Goal: Task Accomplishment & Management: Use online tool/utility

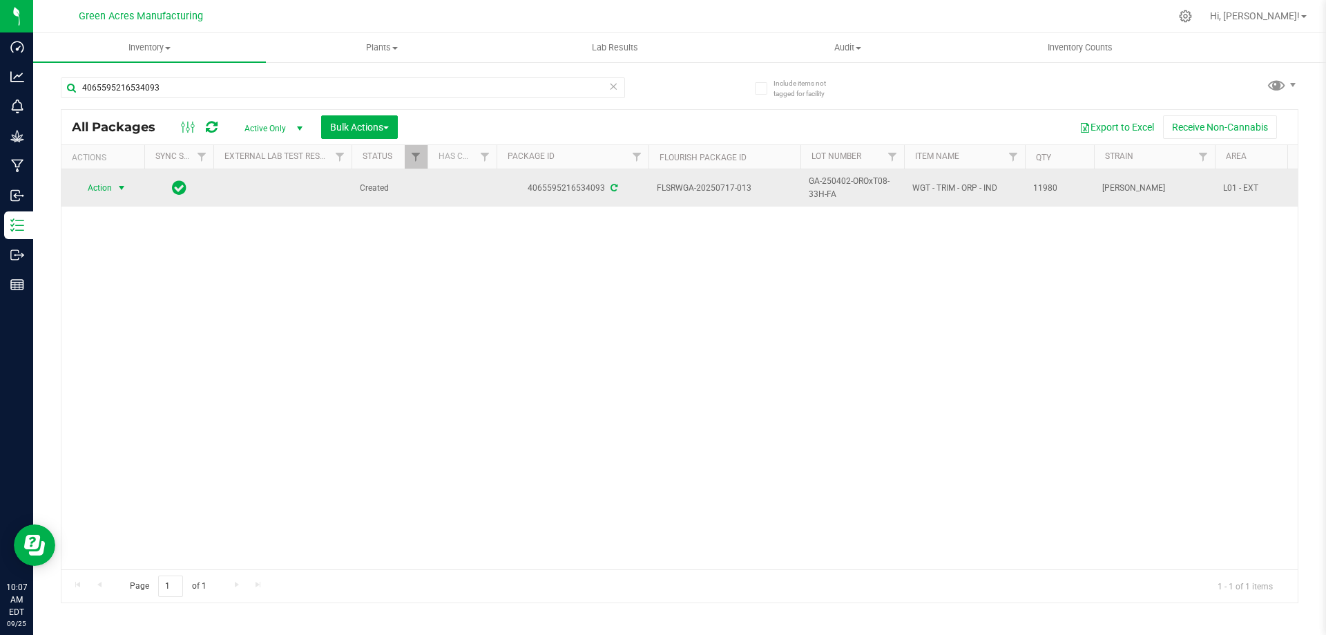
click at [83, 183] on span "Action" at bounding box center [93, 187] width 37 height 19
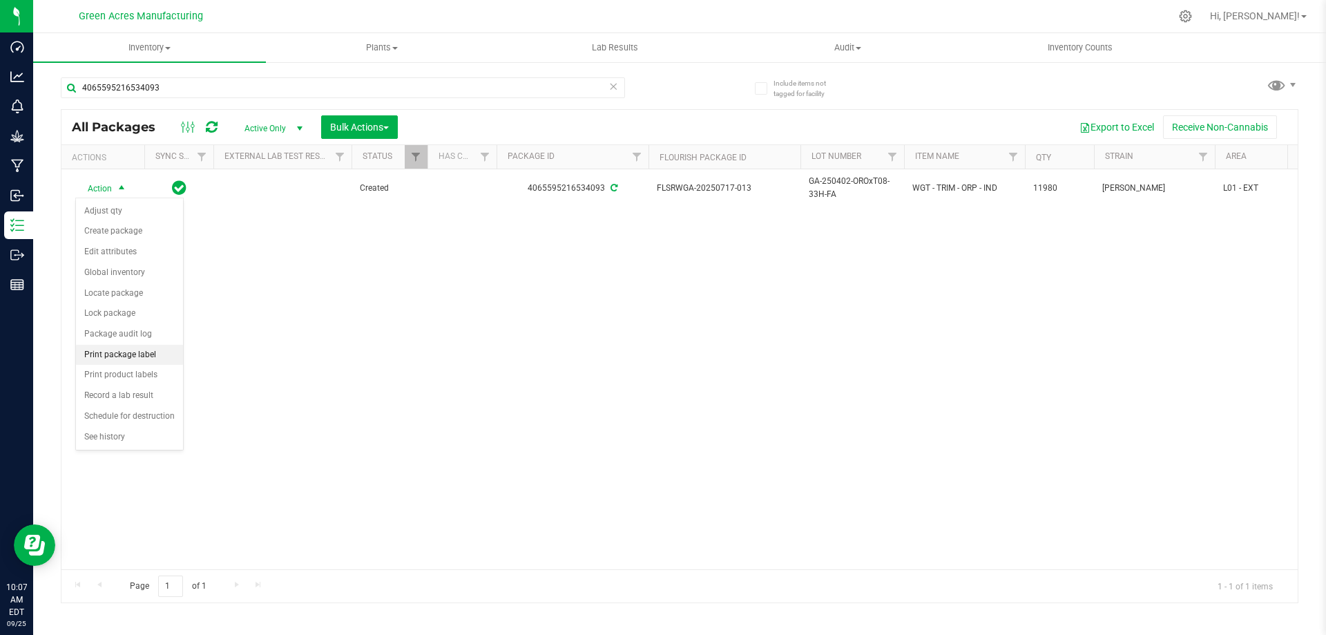
click at [142, 356] on li "Print package label" at bounding box center [129, 355] width 107 height 21
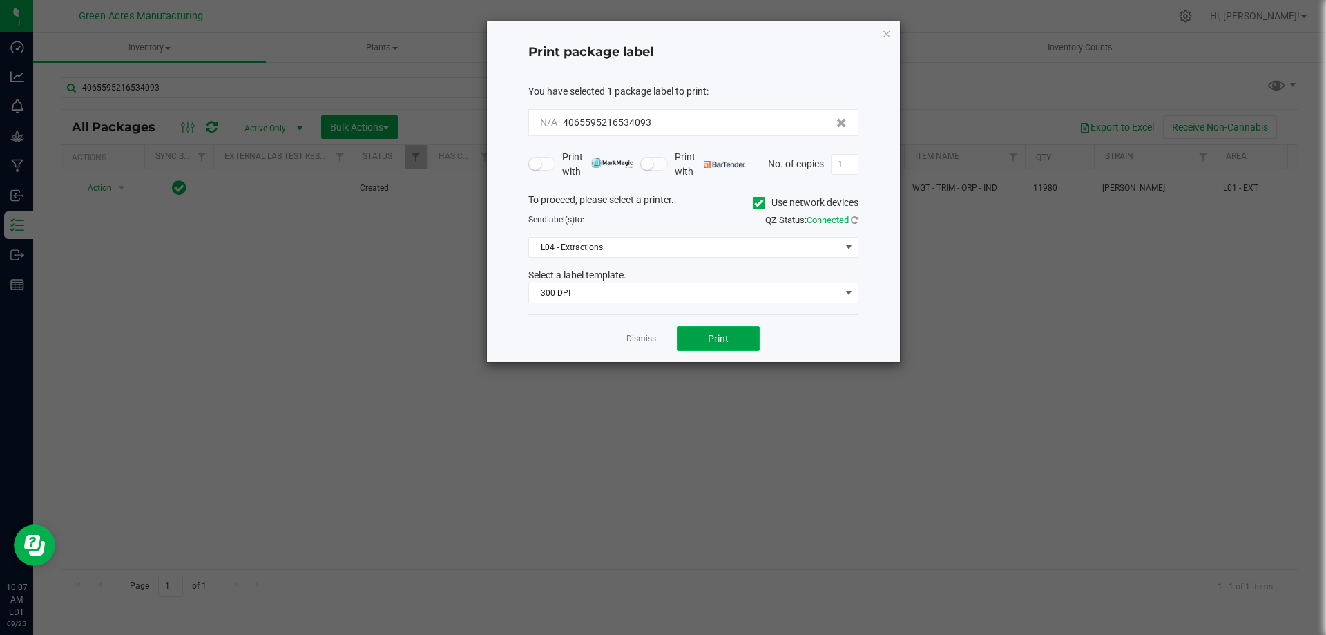
click at [702, 333] on button "Print" at bounding box center [718, 338] width 83 height 25
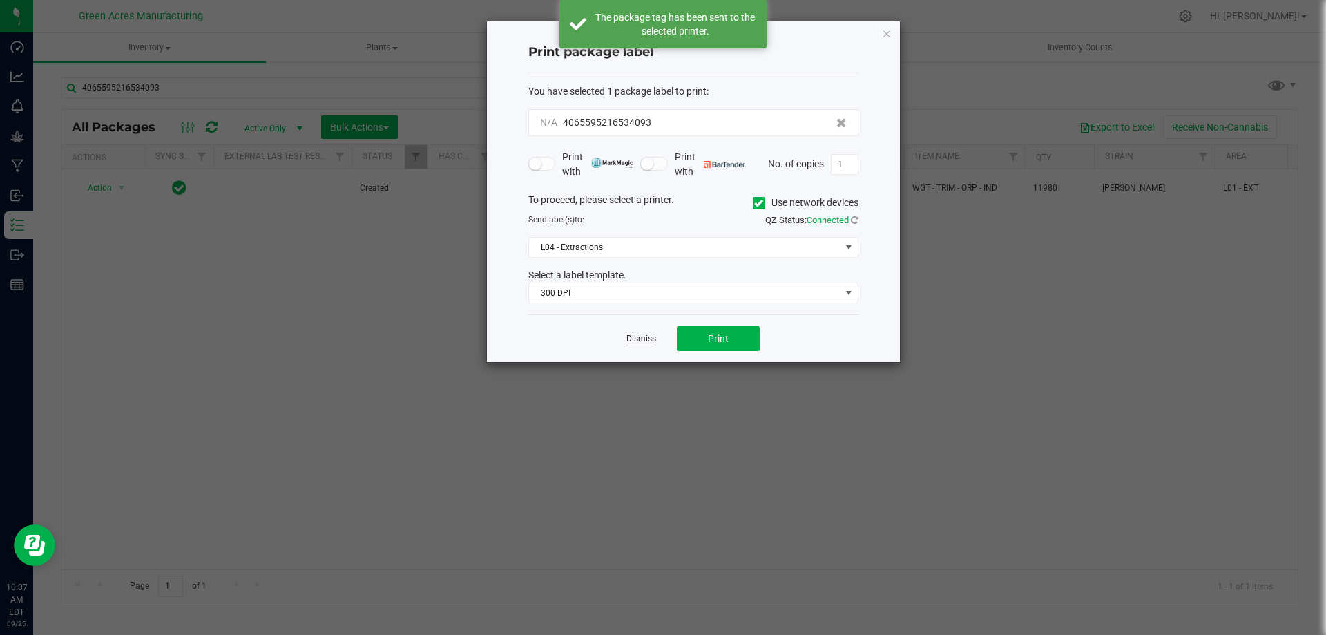
click at [639, 338] on link "Dismiss" at bounding box center [641, 339] width 30 height 12
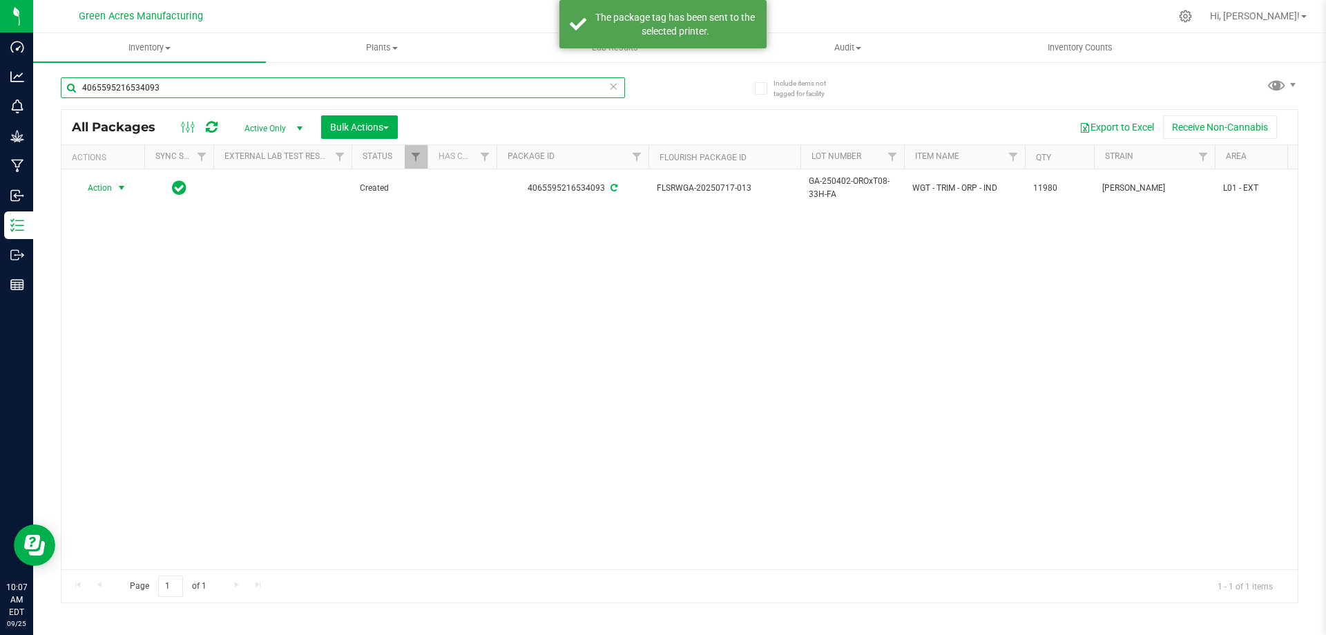
click at [400, 87] on input "4065595216534093" at bounding box center [343, 87] width 564 height 21
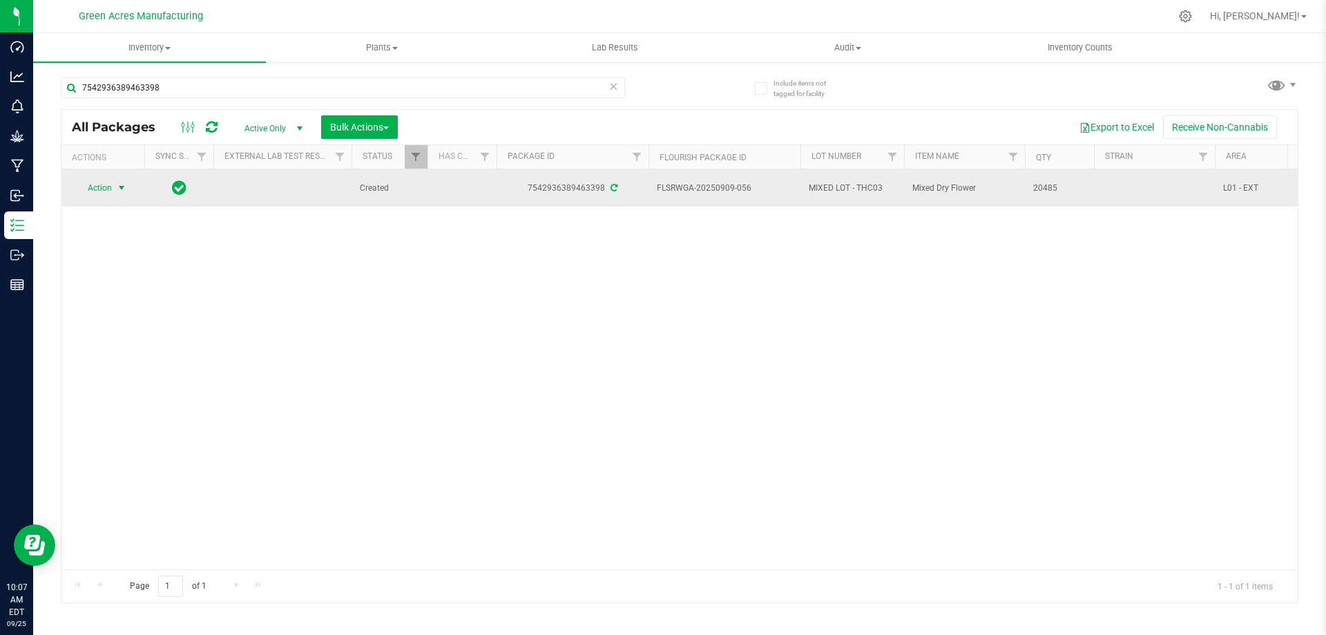
click at [113, 184] on span "select" at bounding box center [121, 187] width 17 height 19
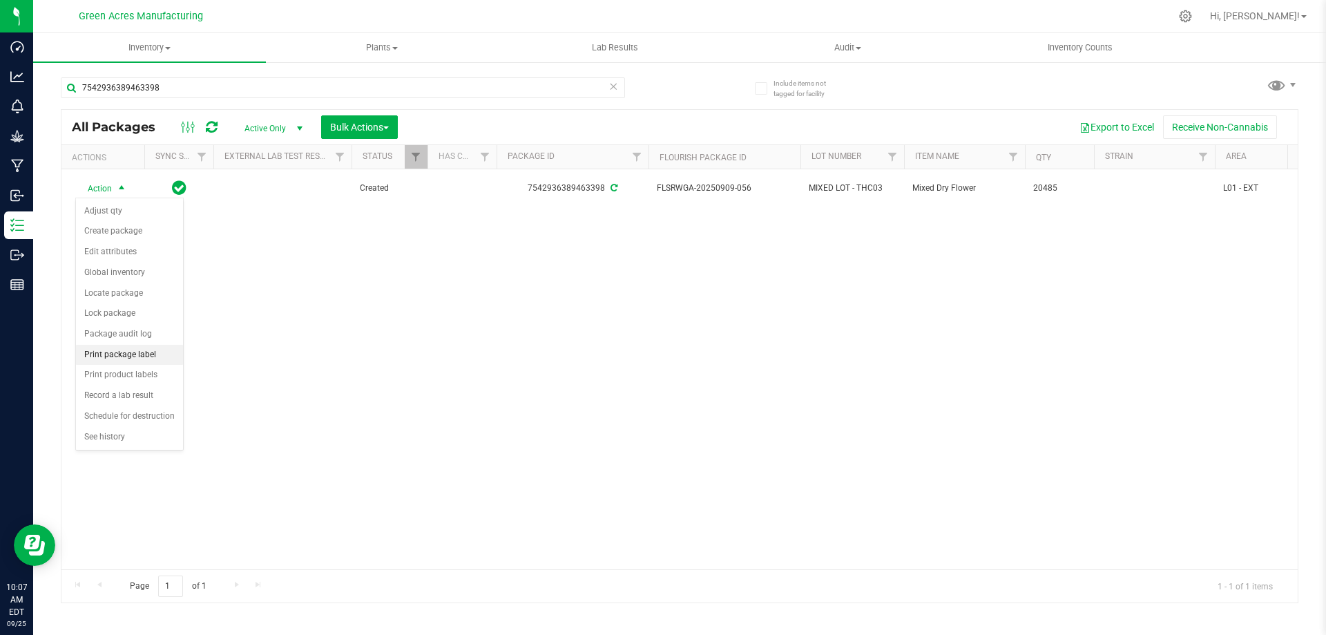
click at [134, 353] on li "Print package label" at bounding box center [129, 355] width 107 height 21
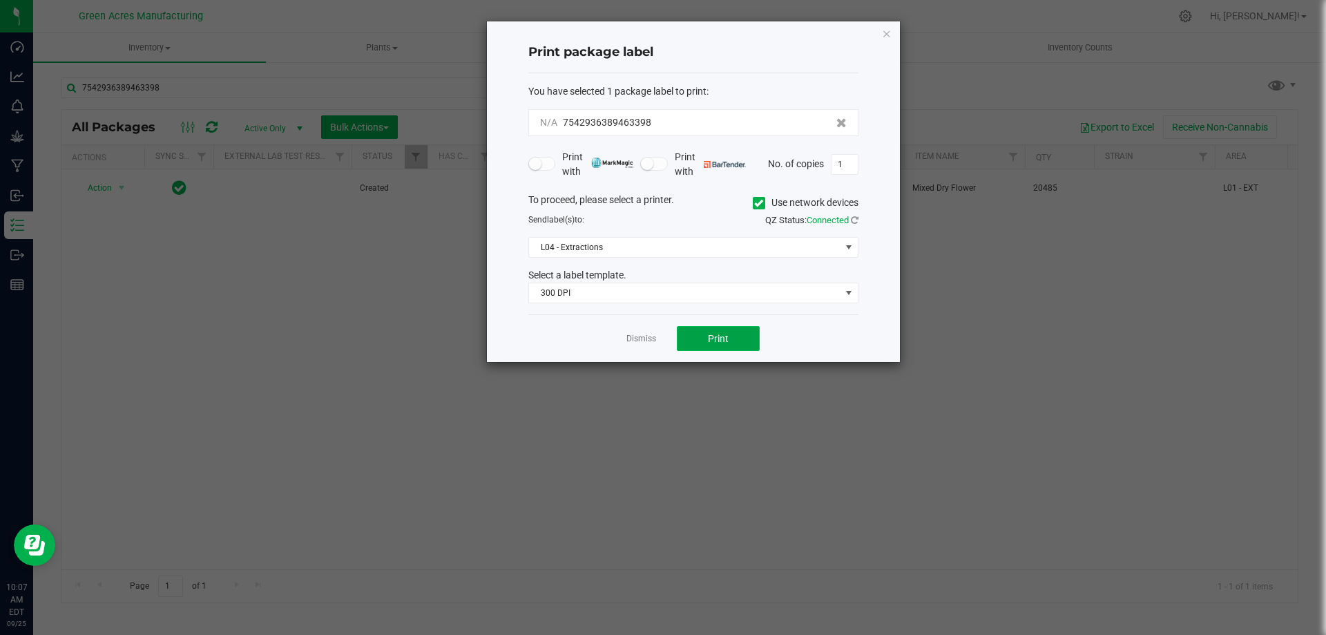
click at [729, 329] on button "Print" at bounding box center [718, 338] width 83 height 25
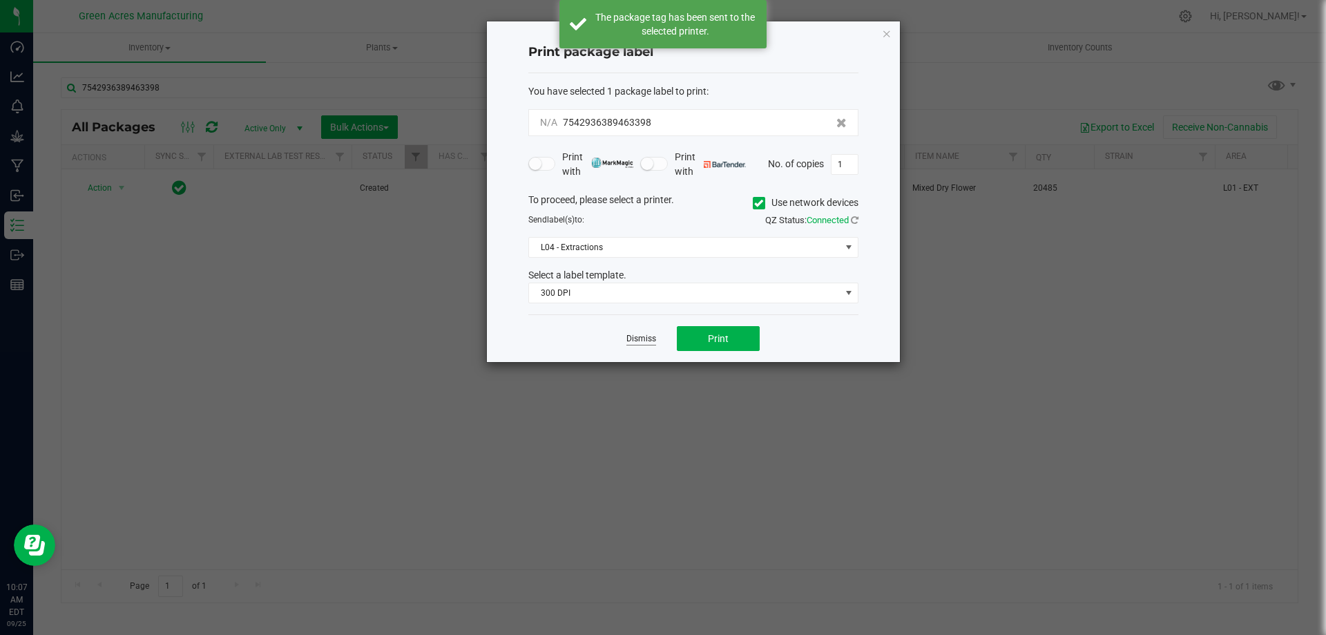
click at [649, 341] on link "Dismiss" at bounding box center [641, 339] width 30 height 12
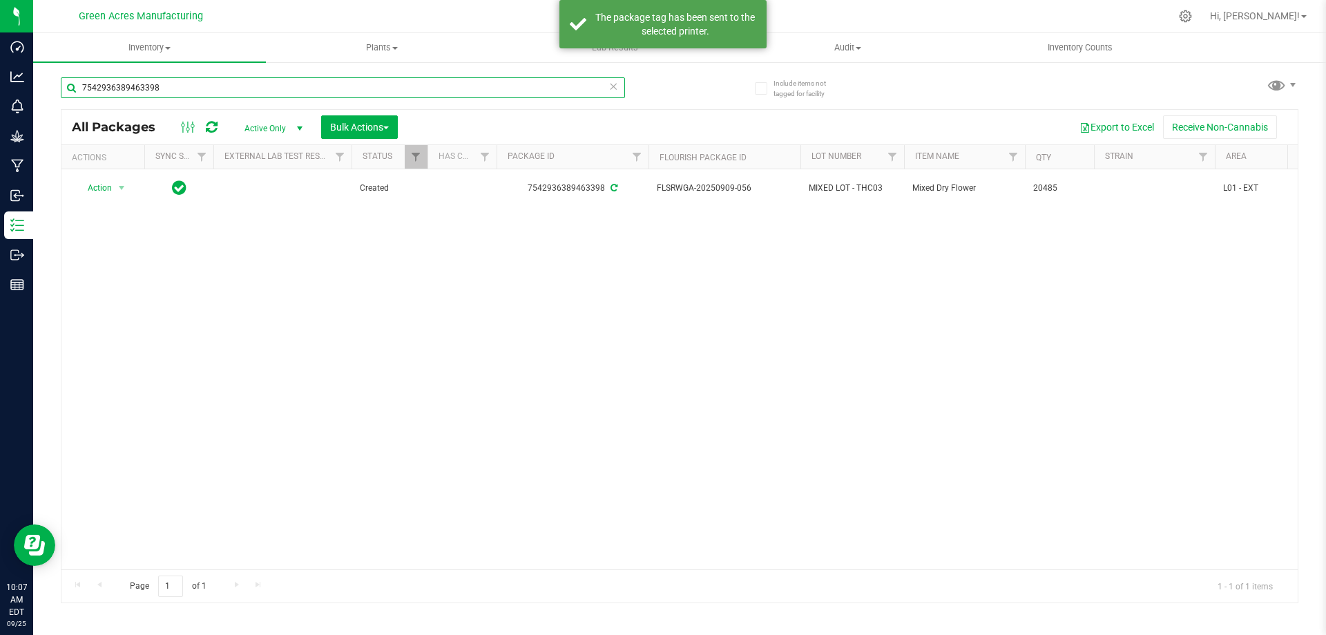
click at [340, 94] on input "7542936389463398" at bounding box center [343, 87] width 564 height 21
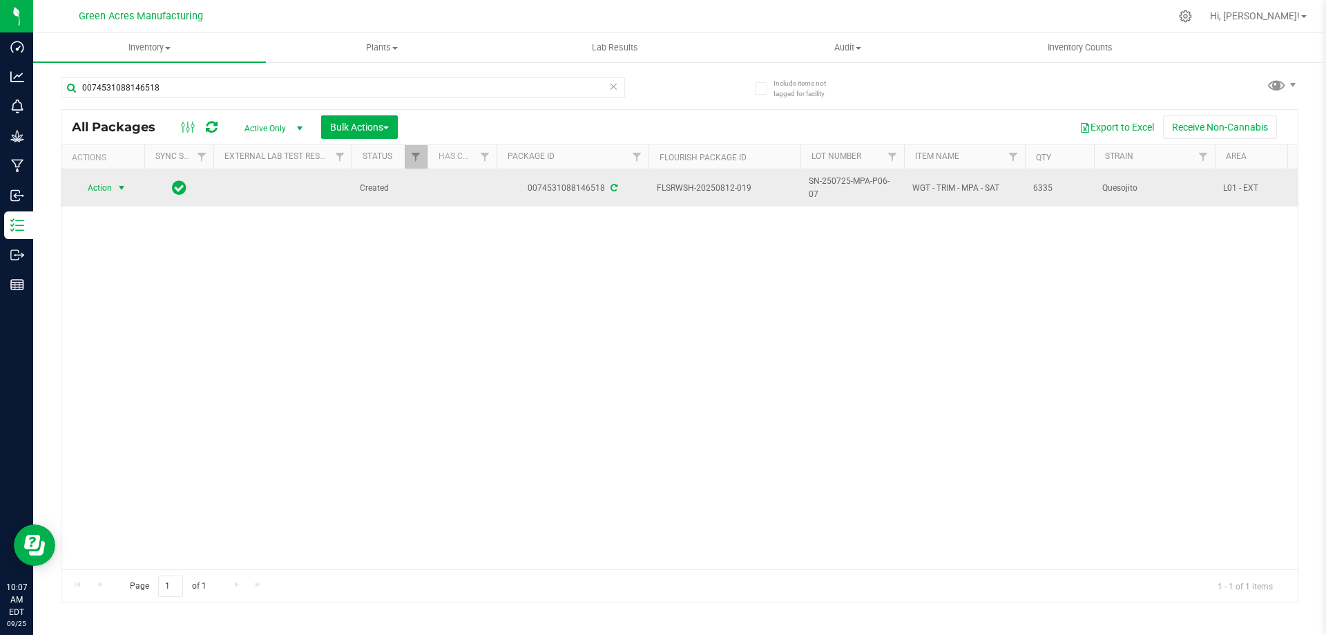
click at [109, 190] on span "Action" at bounding box center [93, 187] width 37 height 19
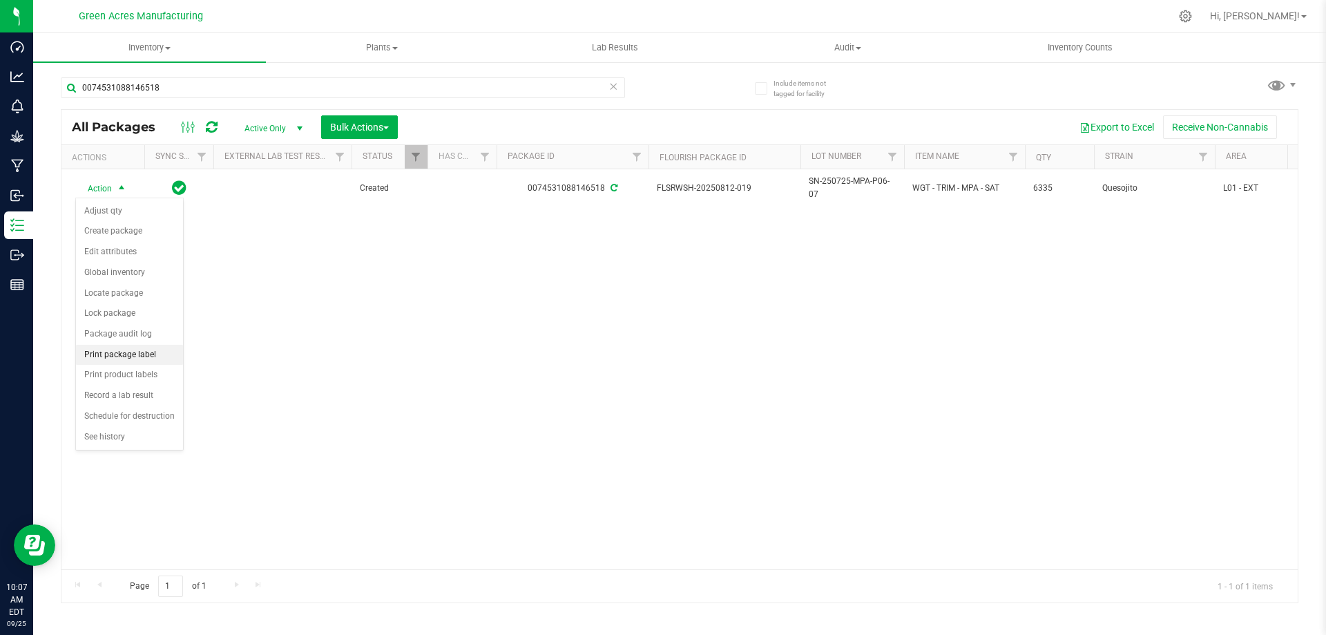
click at [123, 355] on li "Print package label" at bounding box center [129, 355] width 107 height 21
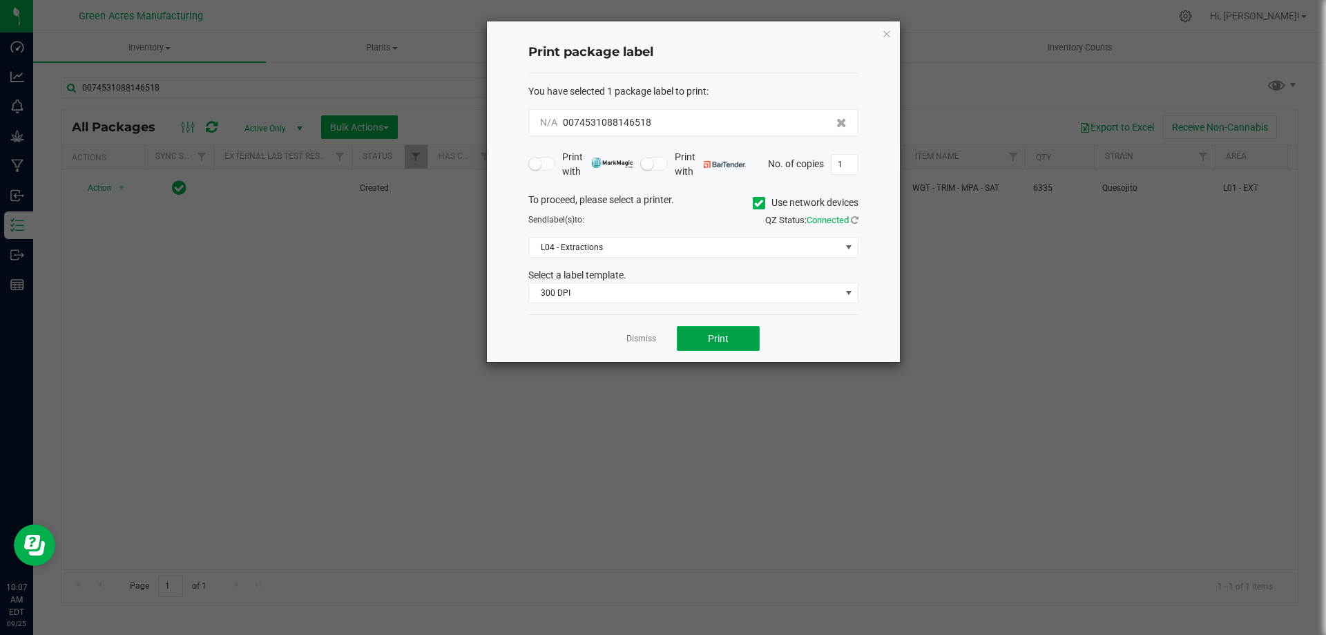
click at [738, 332] on button "Print" at bounding box center [718, 338] width 83 height 25
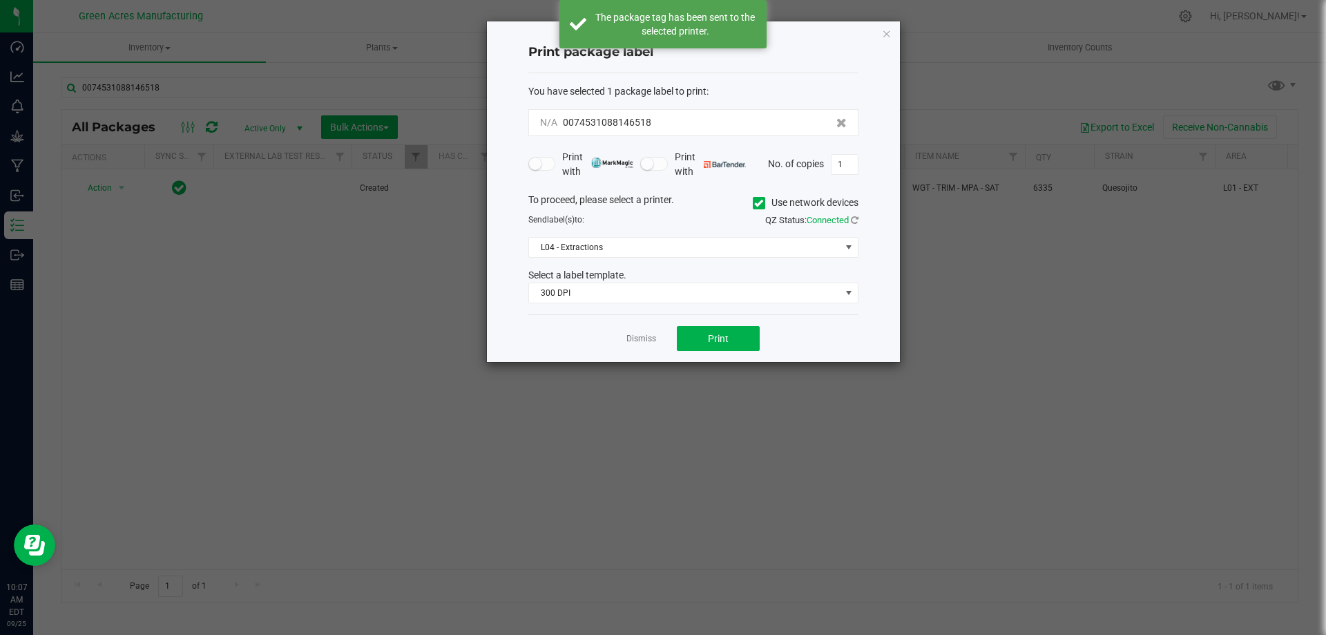
click at [643, 334] on link "Dismiss" at bounding box center [641, 339] width 30 height 12
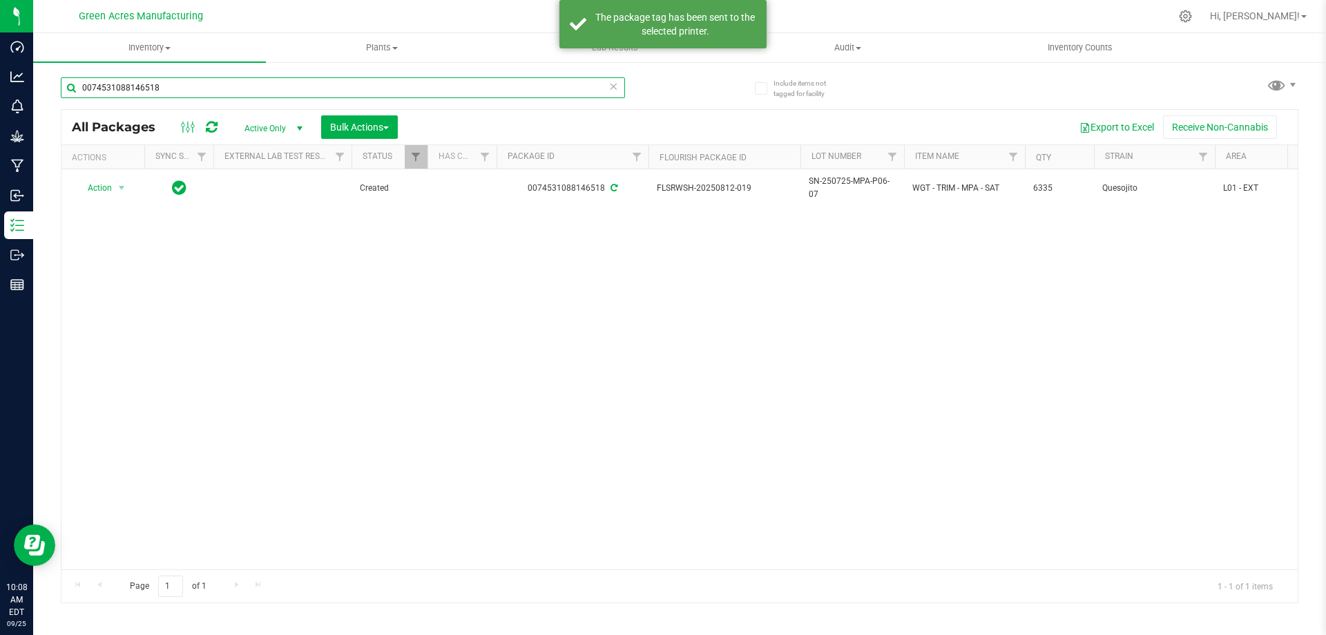
click at [264, 87] on input "0074531088146518" at bounding box center [343, 87] width 564 height 21
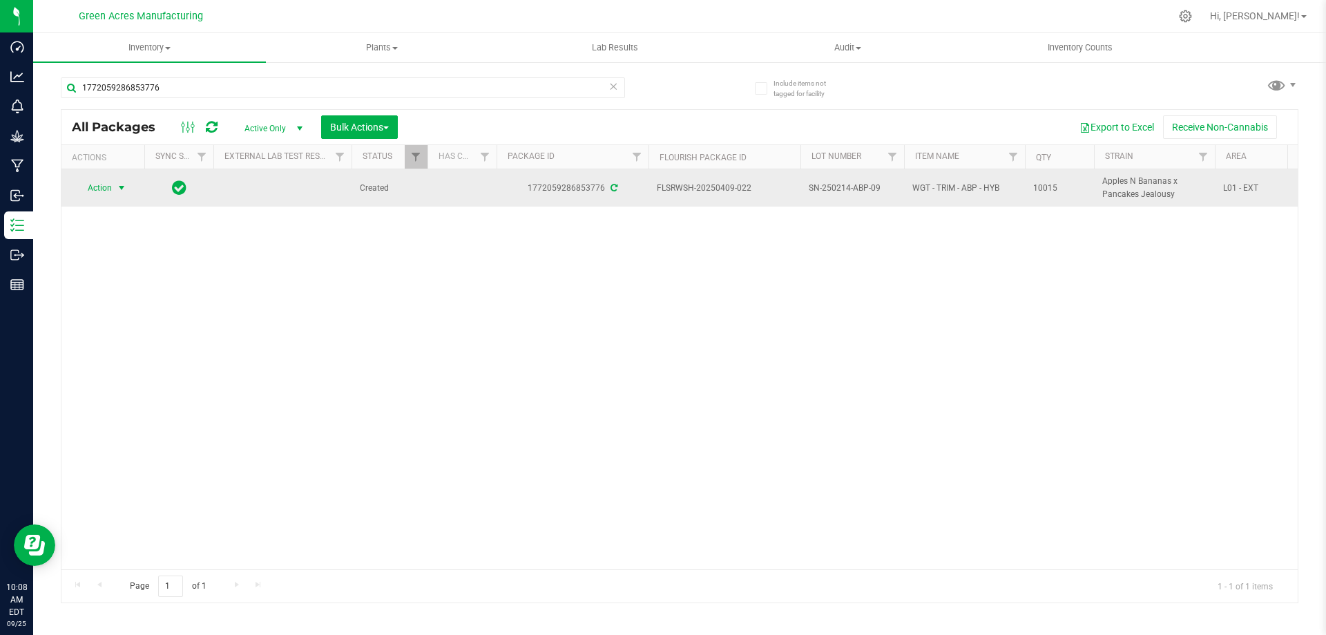
click at [103, 187] on span "Action" at bounding box center [93, 187] width 37 height 19
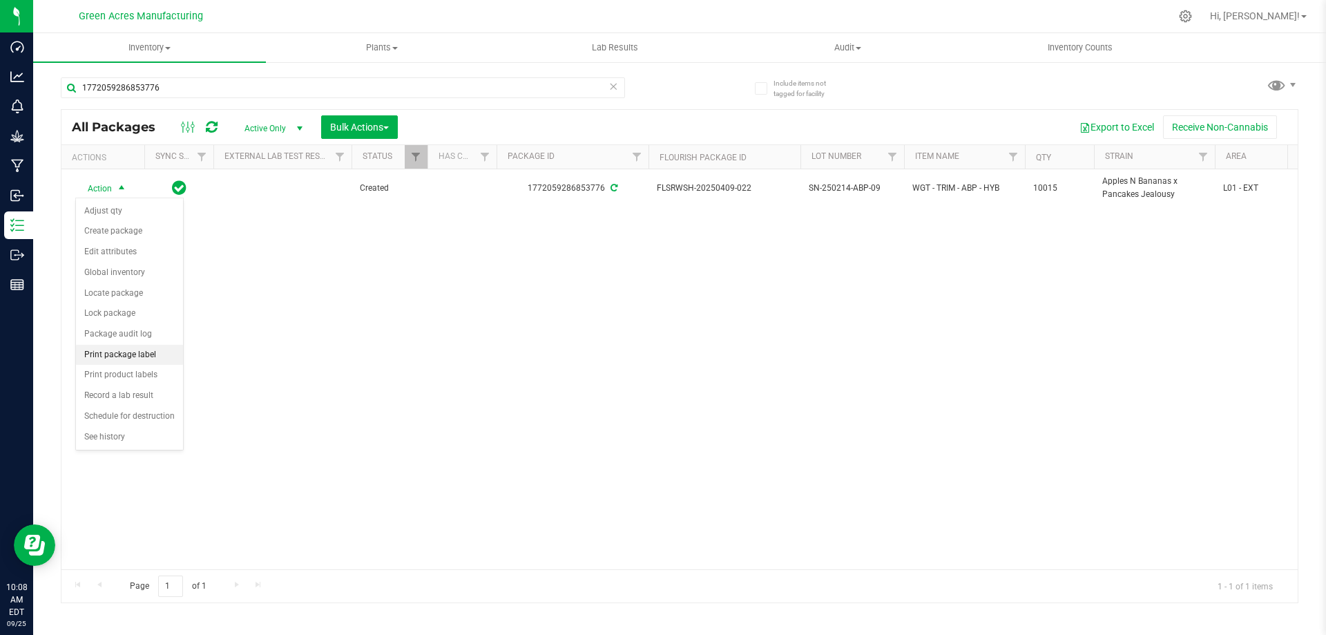
click at [142, 351] on li "Print package label" at bounding box center [129, 355] width 107 height 21
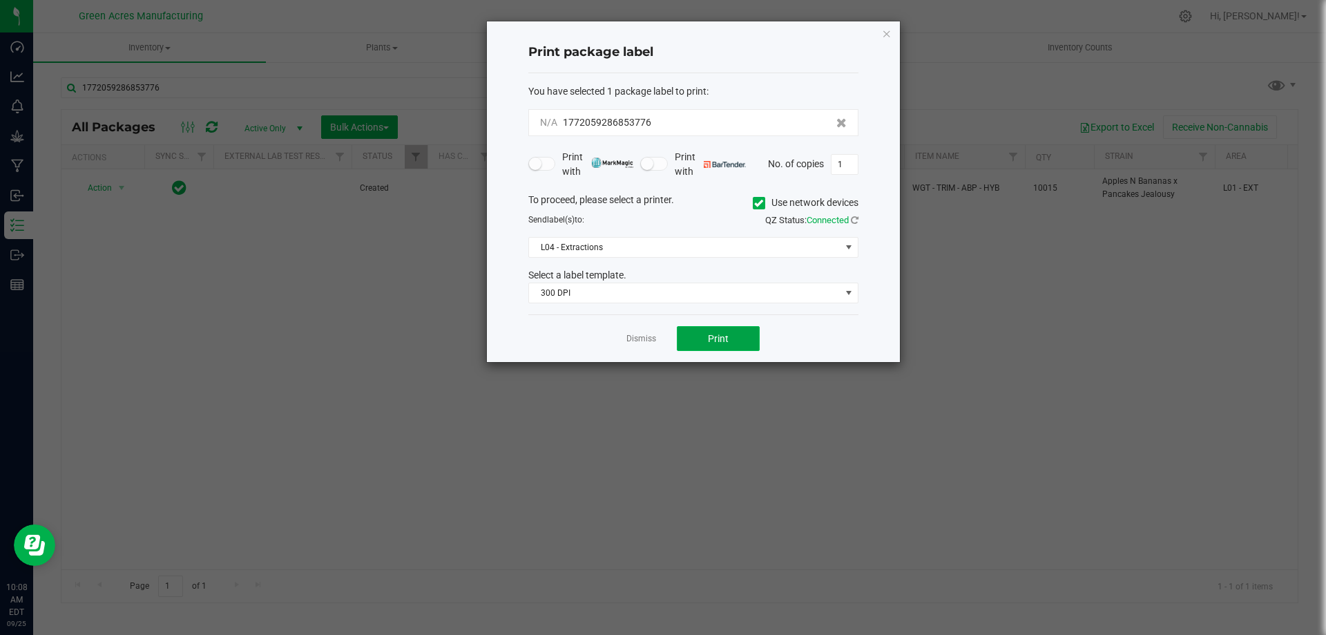
click at [701, 336] on button "Print" at bounding box center [718, 338] width 83 height 25
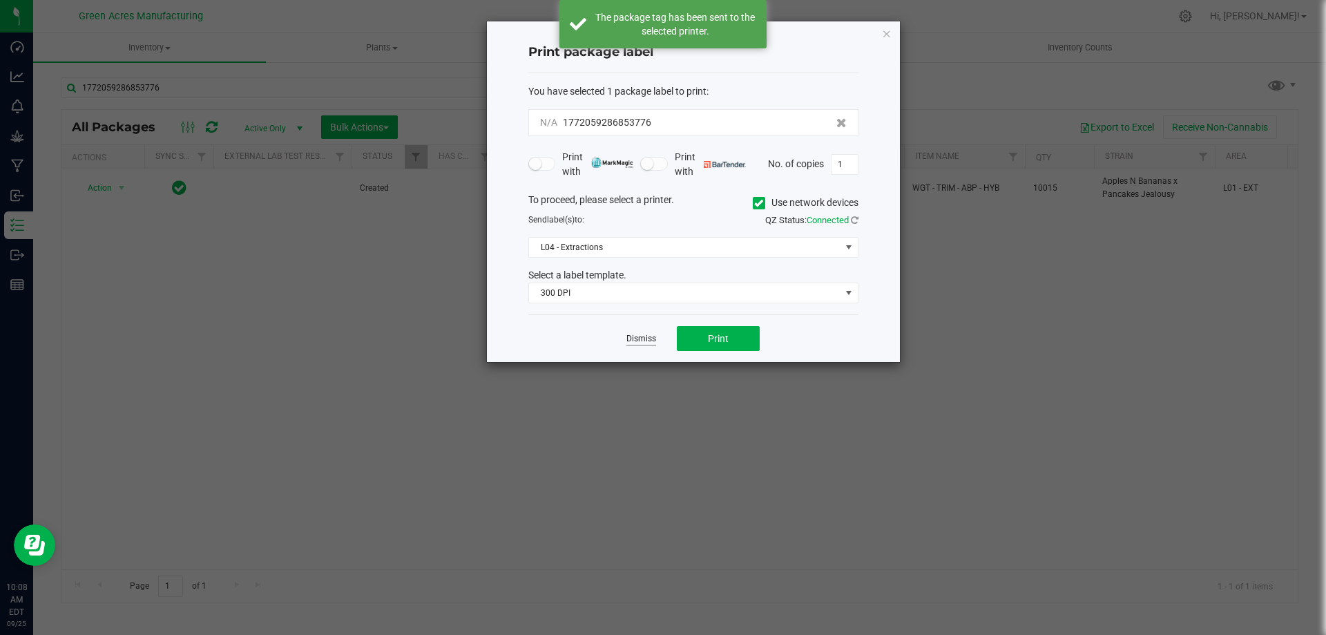
click at [637, 337] on link "Dismiss" at bounding box center [641, 339] width 30 height 12
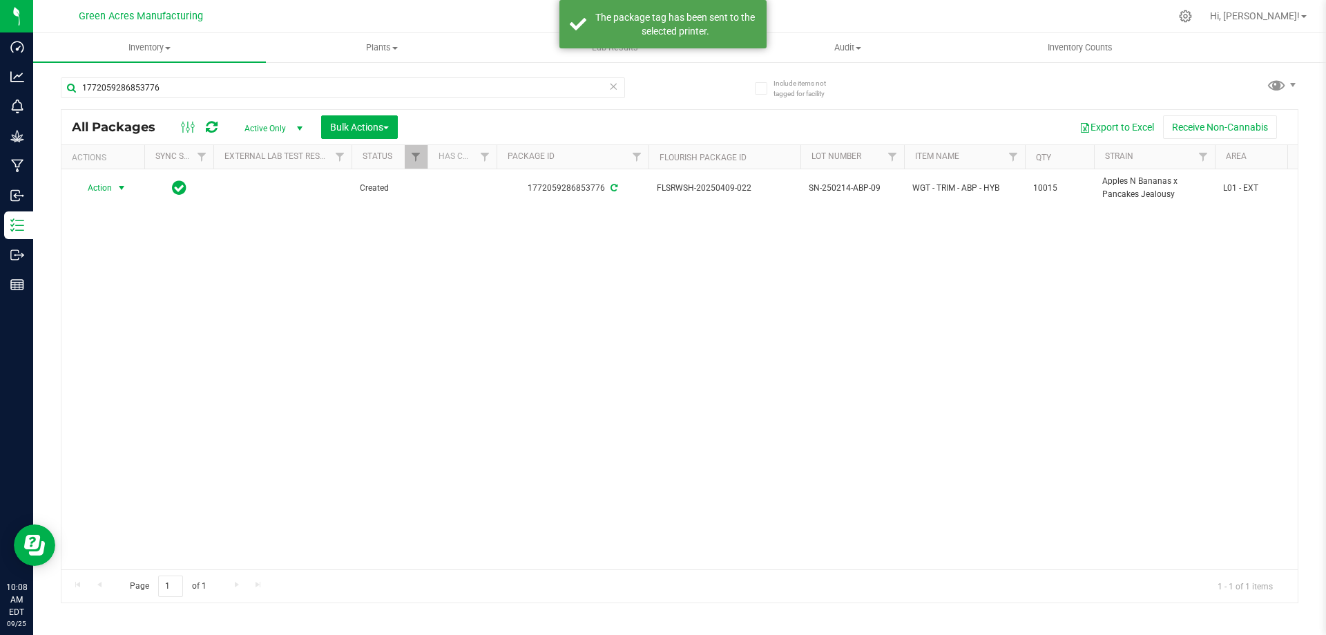
click at [523, 74] on div "1772059286853776" at bounding box center [370, 87] width 619 height 44
drag, startPoint x: 522, startPoint y: 74, endPoint x: 514, endPoint y: 89, distance: 17.0
click at [516, 85] on div "1772059286853776" at bounding box center [370, 87] width 619 height 44
click at [514, 89] on input "1772059286853776" at bounding box center [343, 87] width 564 height 21
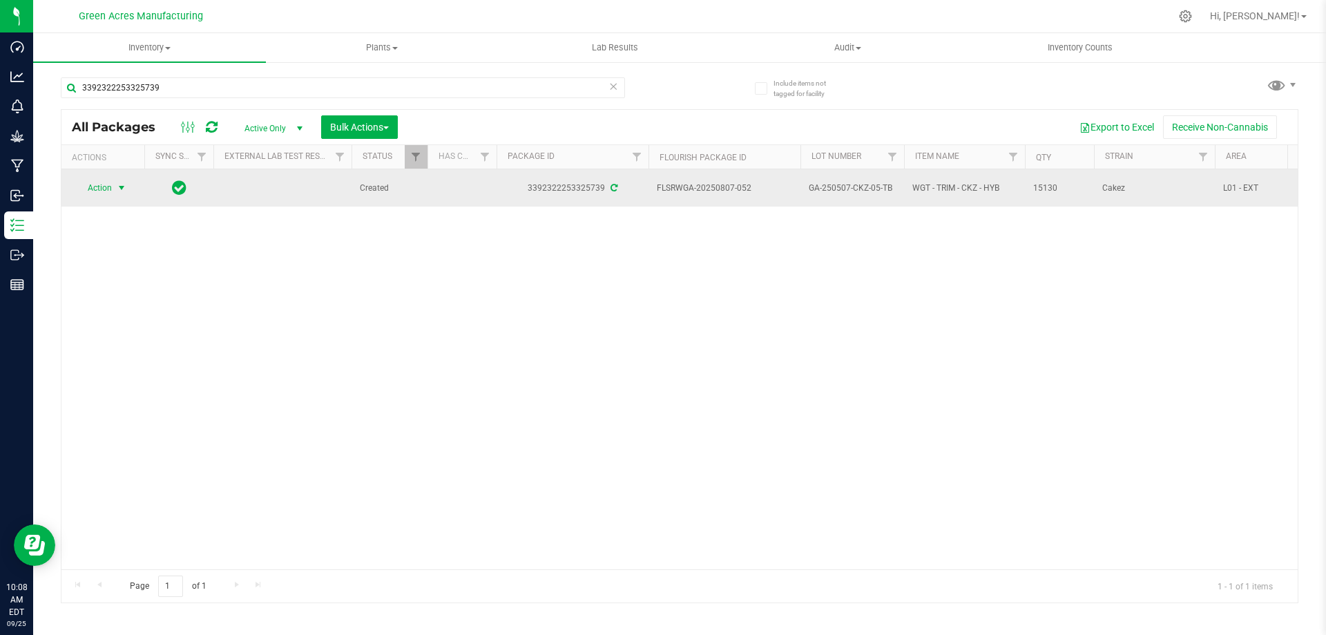
click at [117, 190] on span "select" at bounding box center [121, 187] width 11 height 11
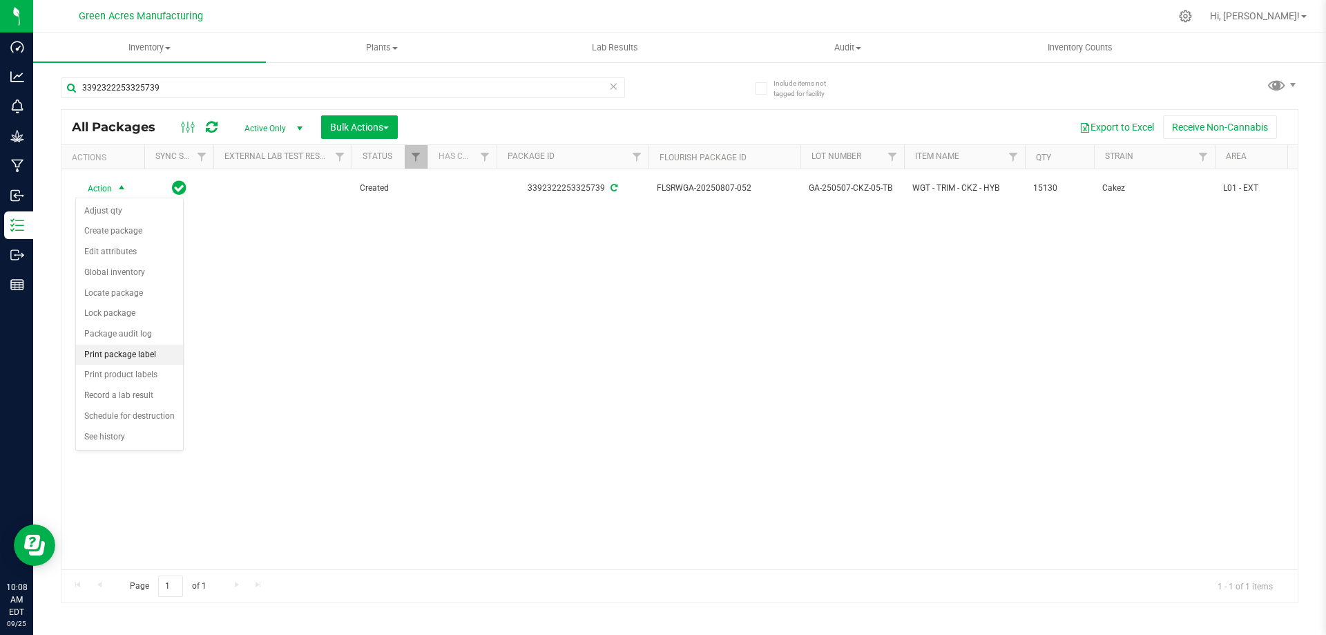
click at [125, 349] on li "Print package label" at bounding box center [129, 355] width 107 height 21
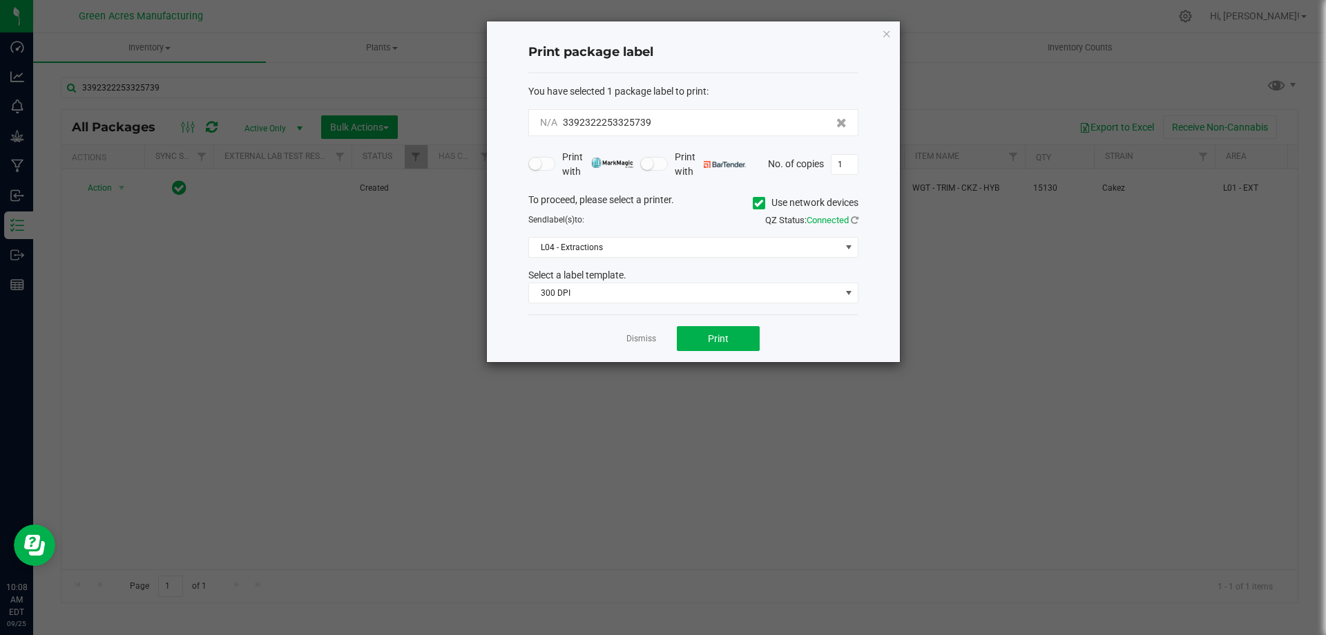
click at [705, 325] on div "Dismiss Print" at bounding box center [693, 338] width 330 height 48
click at [703, 331] on button "Print" at bounding box center [718, 338] width 83 height 25
click at [641, 338] on link "Dismiss" at bounding box center [641, 339] width 30 height 12
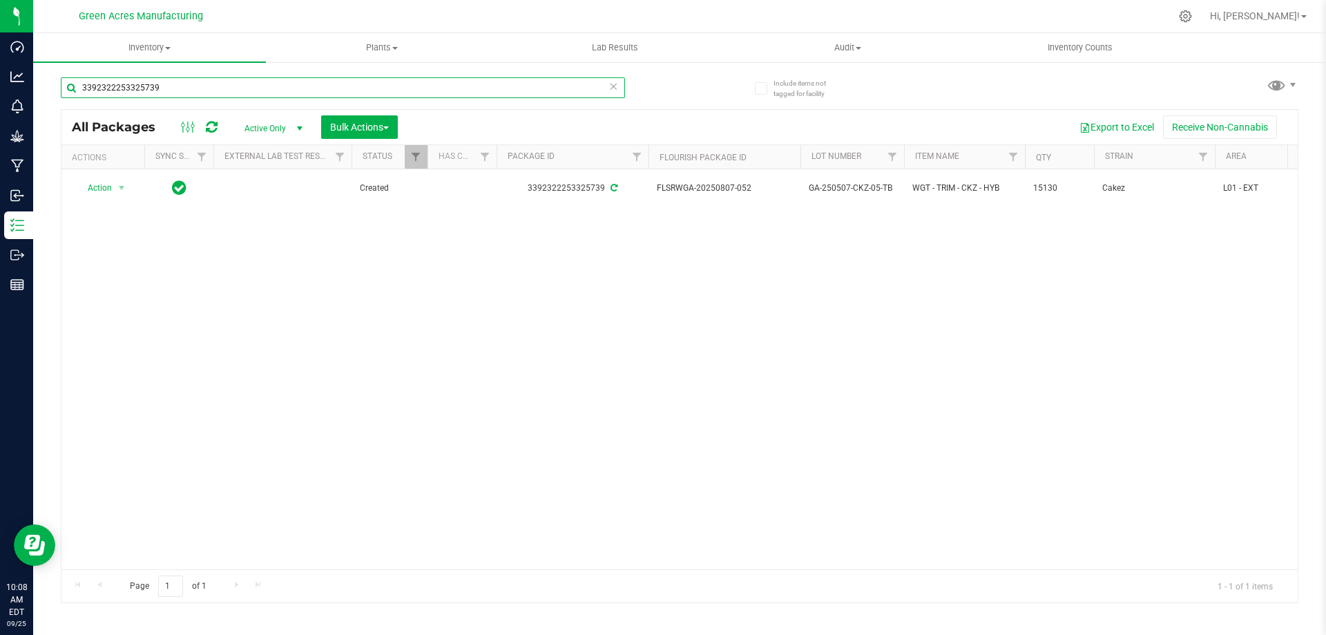
click at [450, 88] on input "3392322253325739" at bounding box center [343, 87] width 564 height 21
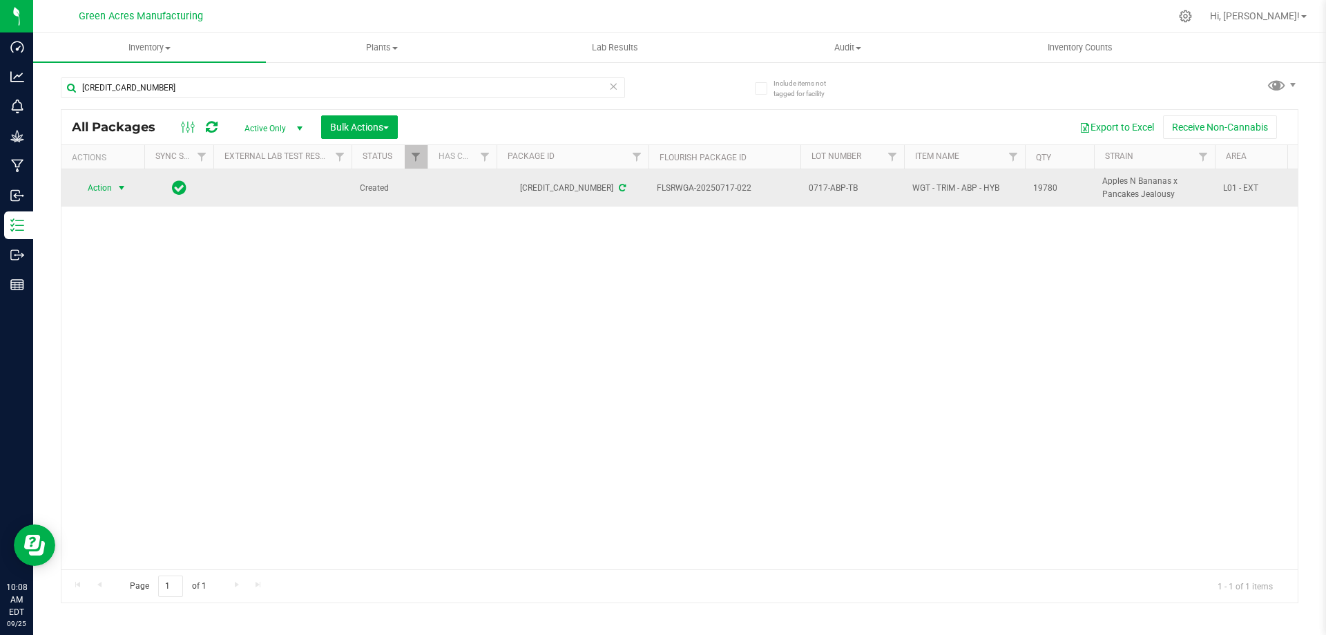
click at [113, 191] on span "select" at bounding box center [121, 187] width 17 height 19
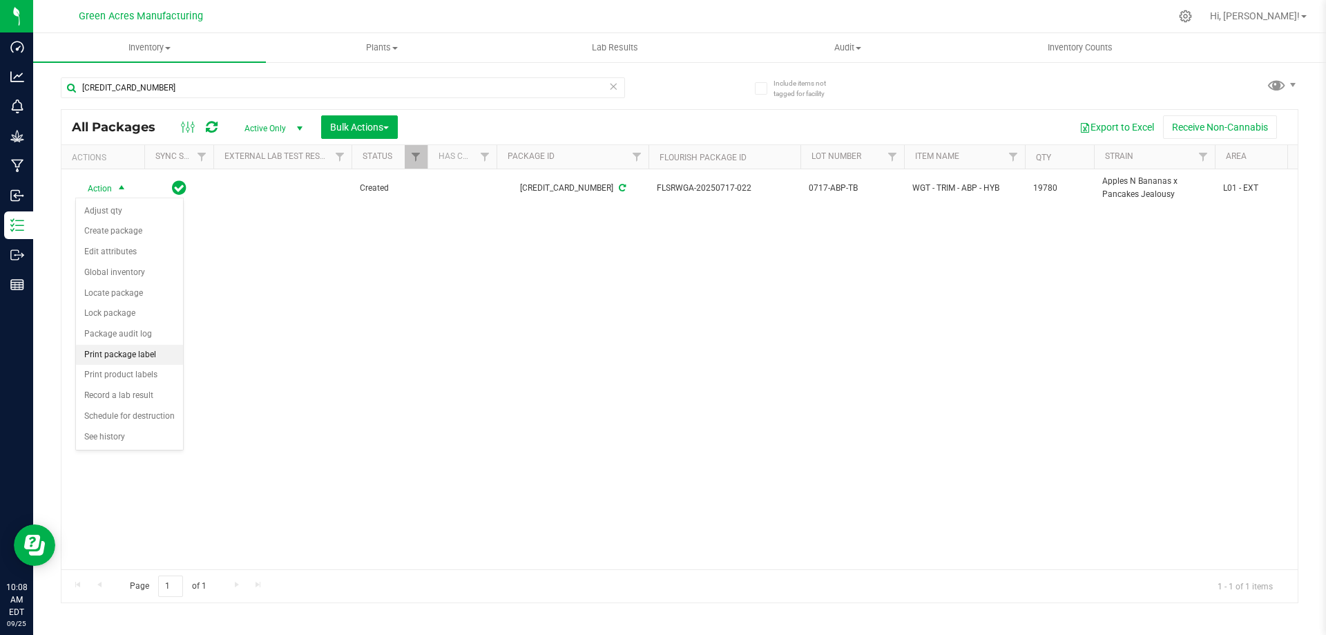
click at [153, 360] on li "Print package label" at bounding box center [129, 355] width 107 height 21
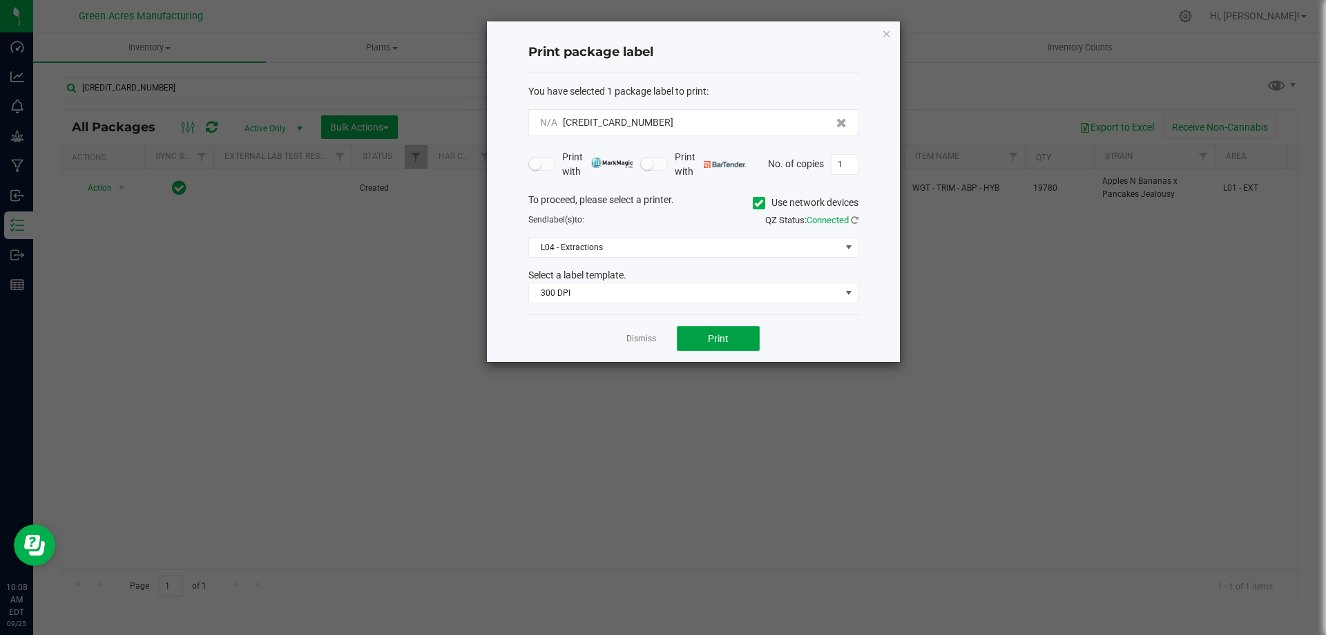
click at [714, 340] on span "Print" at bounding box center [718, 338] width 21 height 11
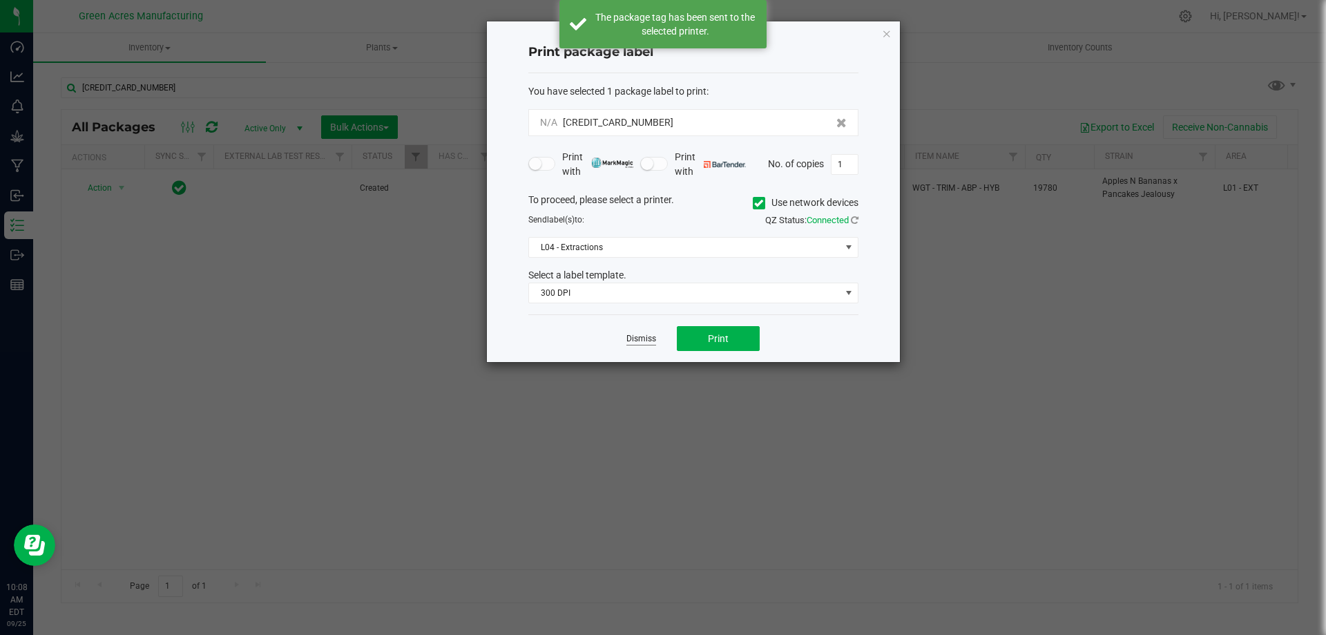
click at [643, 337] on link "Dismiss" at bounding box center [641, 339] width 30 height 12
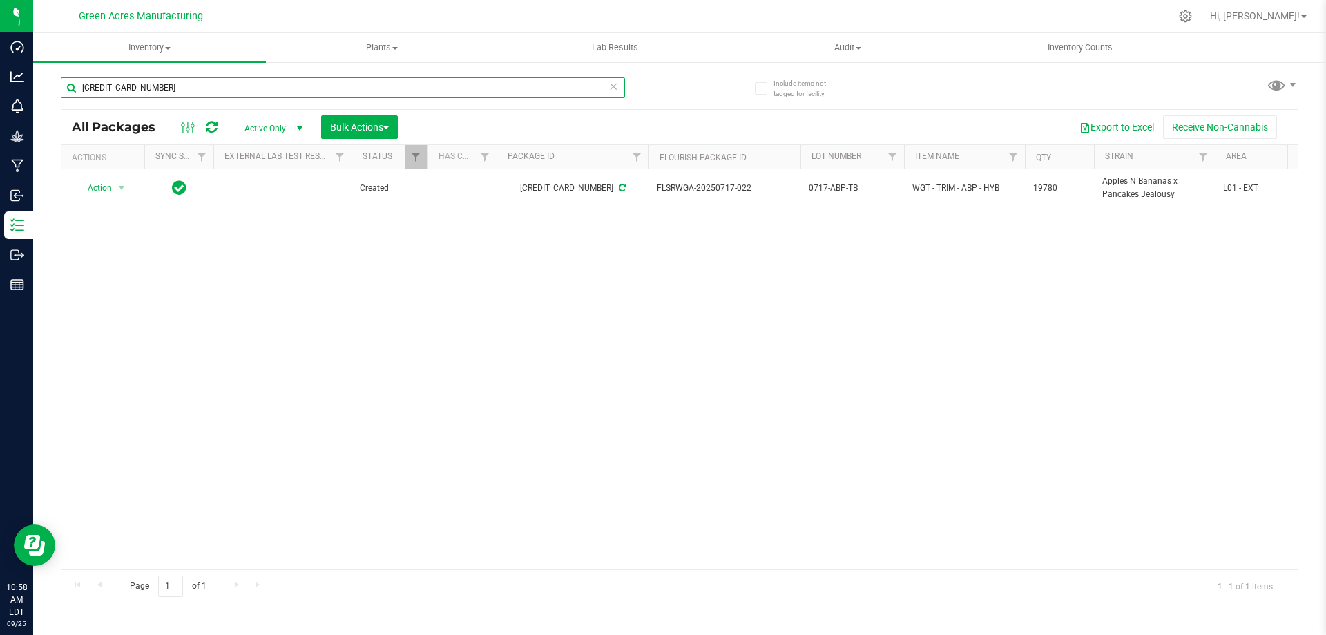
click at [189, 87] on input "[CREDIT_CARD_NUMBER]" at bounding box center [343, 87] width 564 height 21
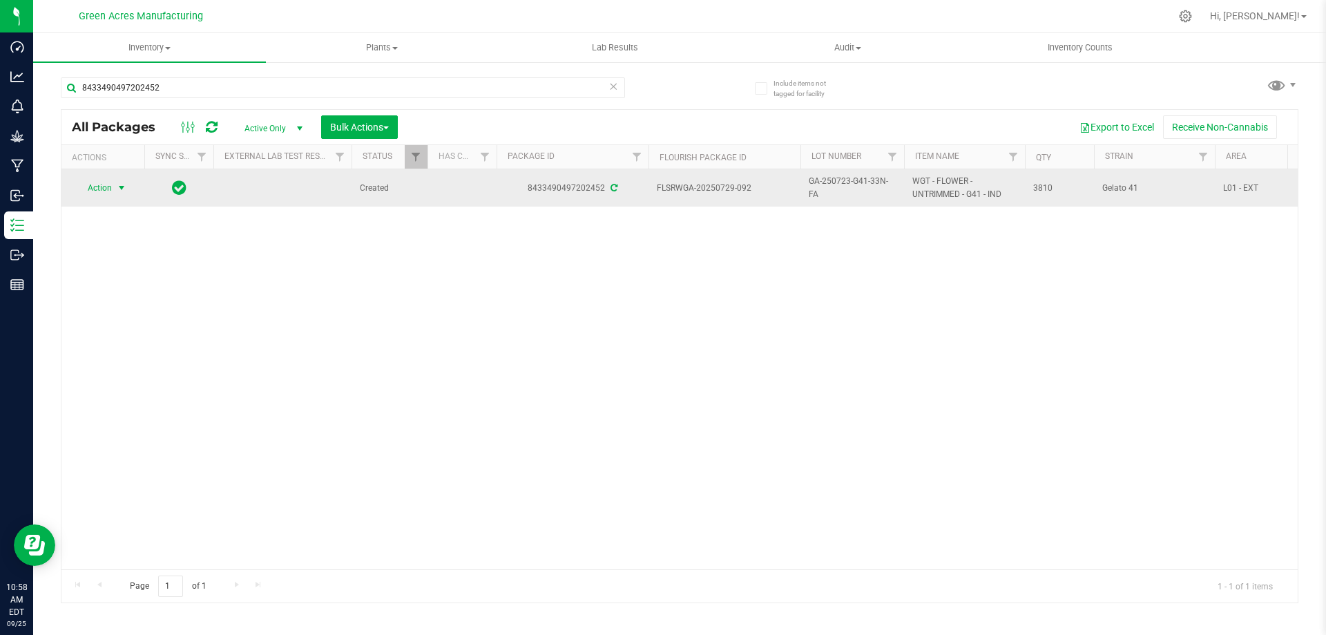
click at [108, 184] on span "Action" at bounding box center [93, 187] width 37 height 19
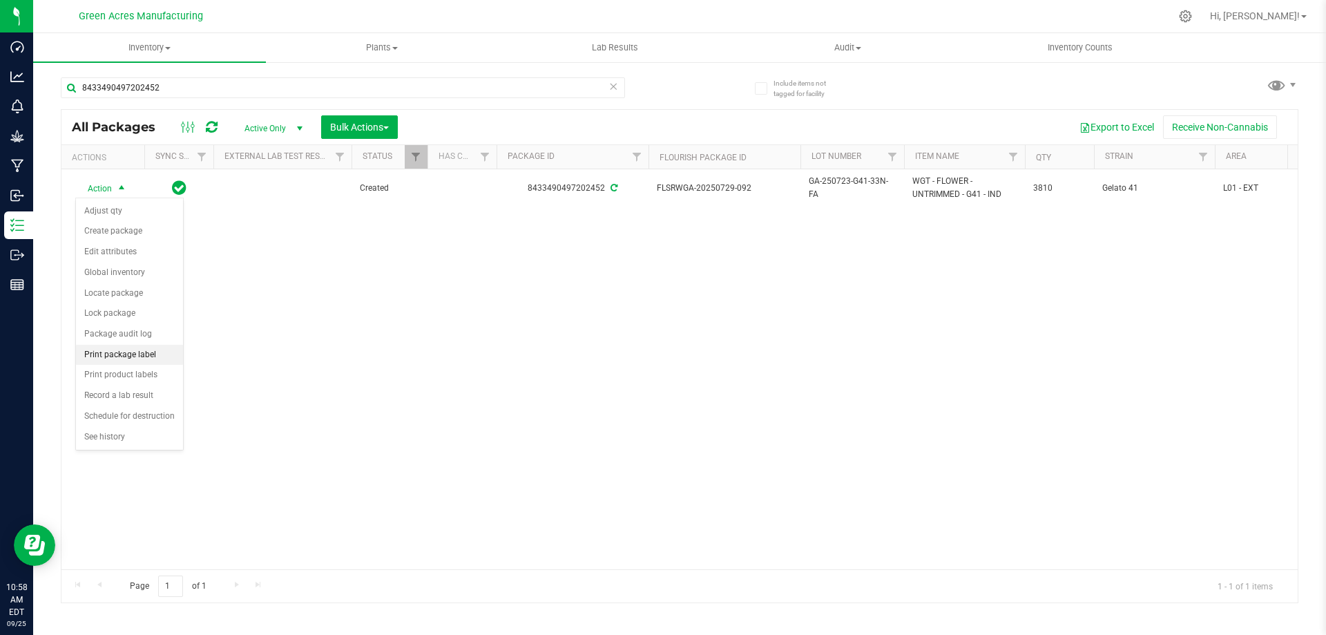
click at [140, 354] on li "Print package label" at bounding box center [129, 355] width 107 height 21
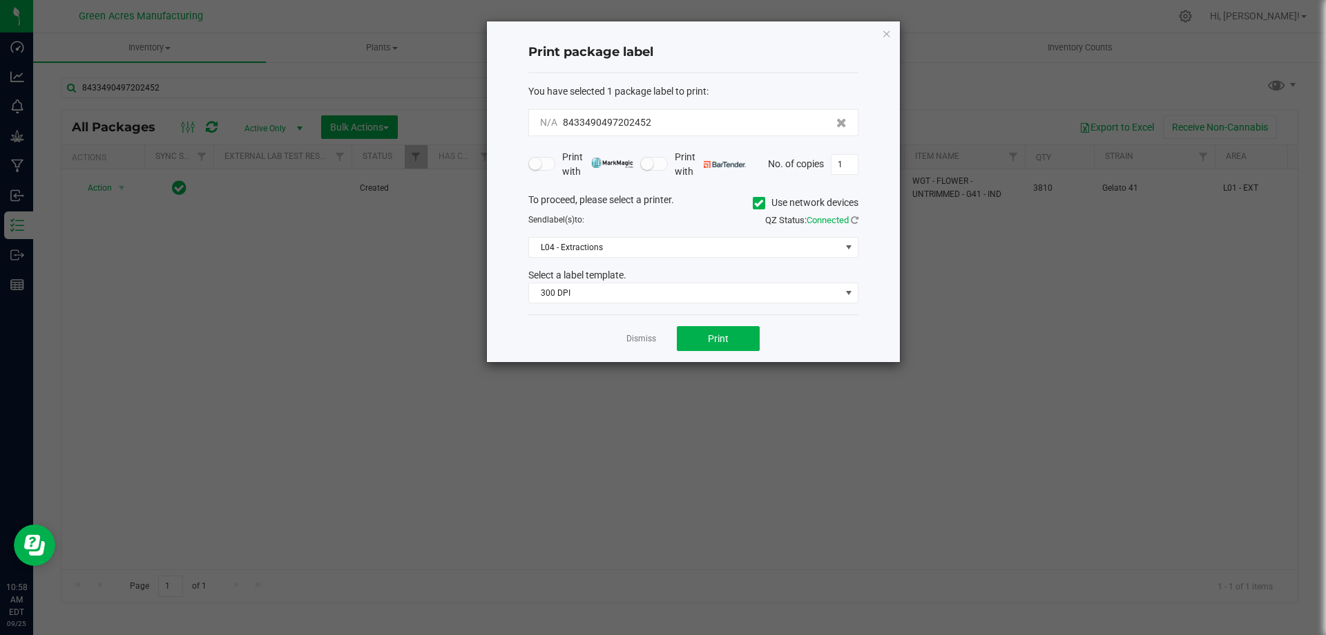
click at [715, 325] on div "Dismiss Print" at bounding box center [693, 338] width 330 height 48
click at [707, 336] on button "Print" at bounding box center [718, 338] width 83 height 25
click at [648, 334] on link "Dismiss" at bounding box center [641, 339] width 30 height 12
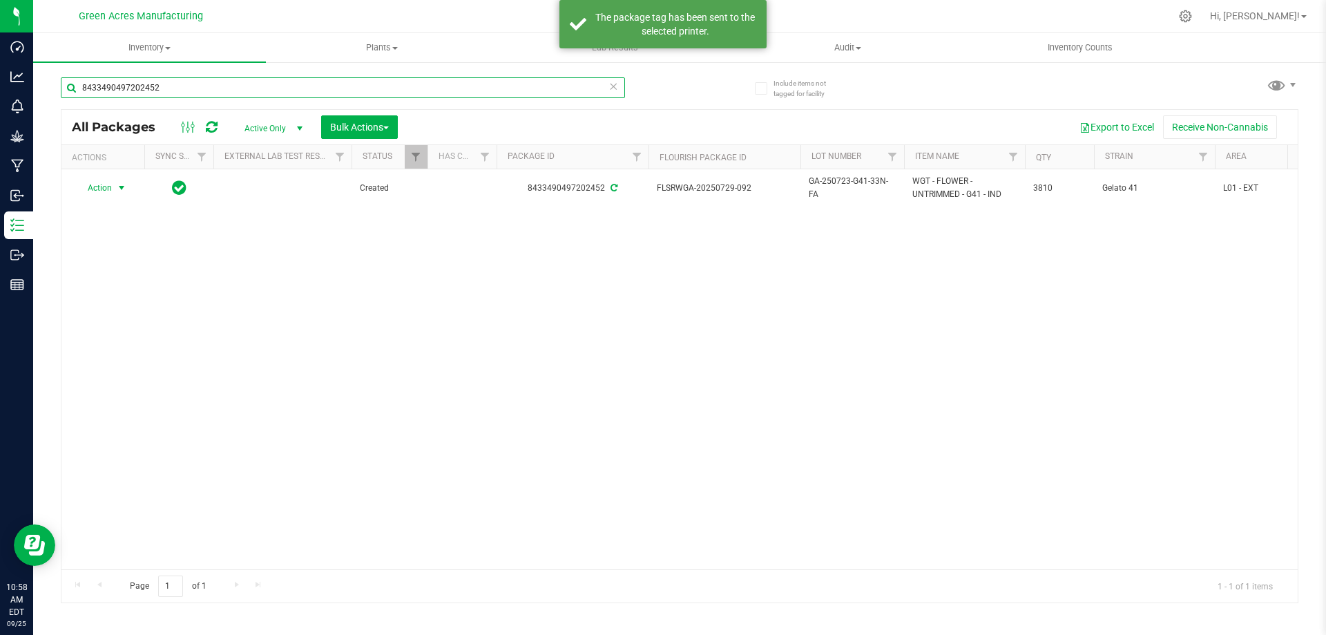
click at [250, 84] on input "8433490497202452" at bounding box center [343, 87] width 564 height 21
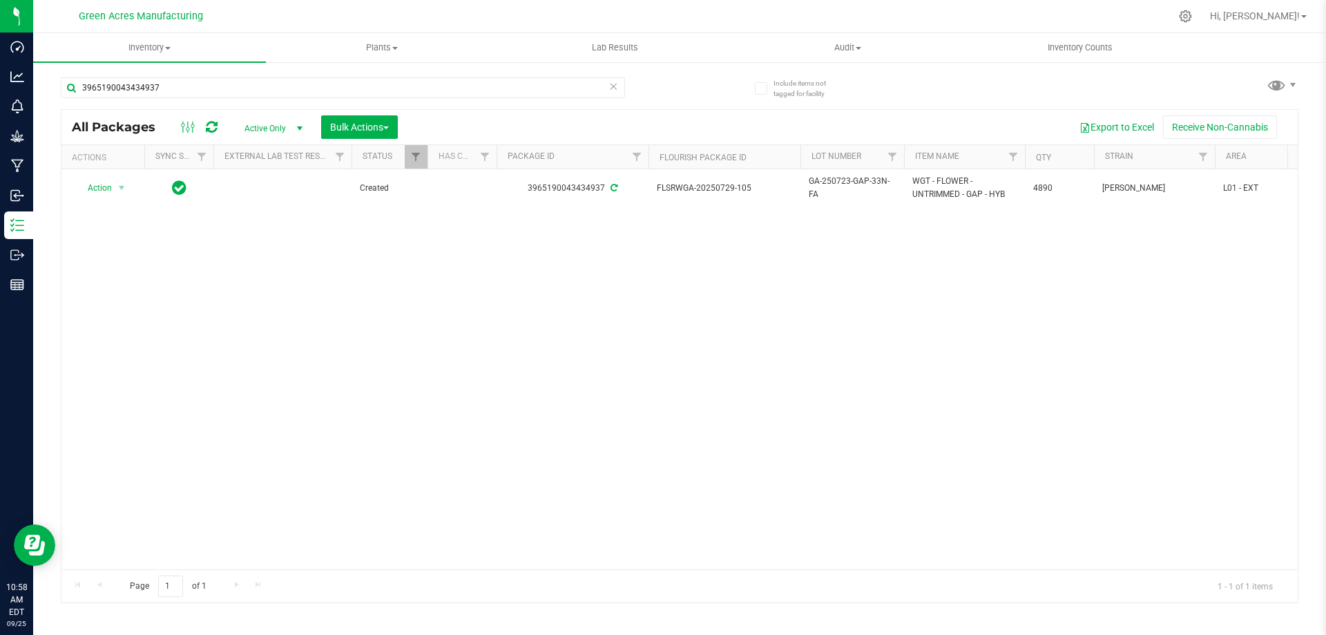
drag, startPoint x: 238, startPoint y: 387, endPoint x: 253, endPoint y: 380, distance: 16.7
click at [241, 385] on div "Action Action Adjust qty Create package Edit attributes Global inventory Locate…" at bounding box center [679, 369] width 1236 height 400
click at [382, 95] on input "3965190043434937" at bounding box center [343, 87] width 564 height 21
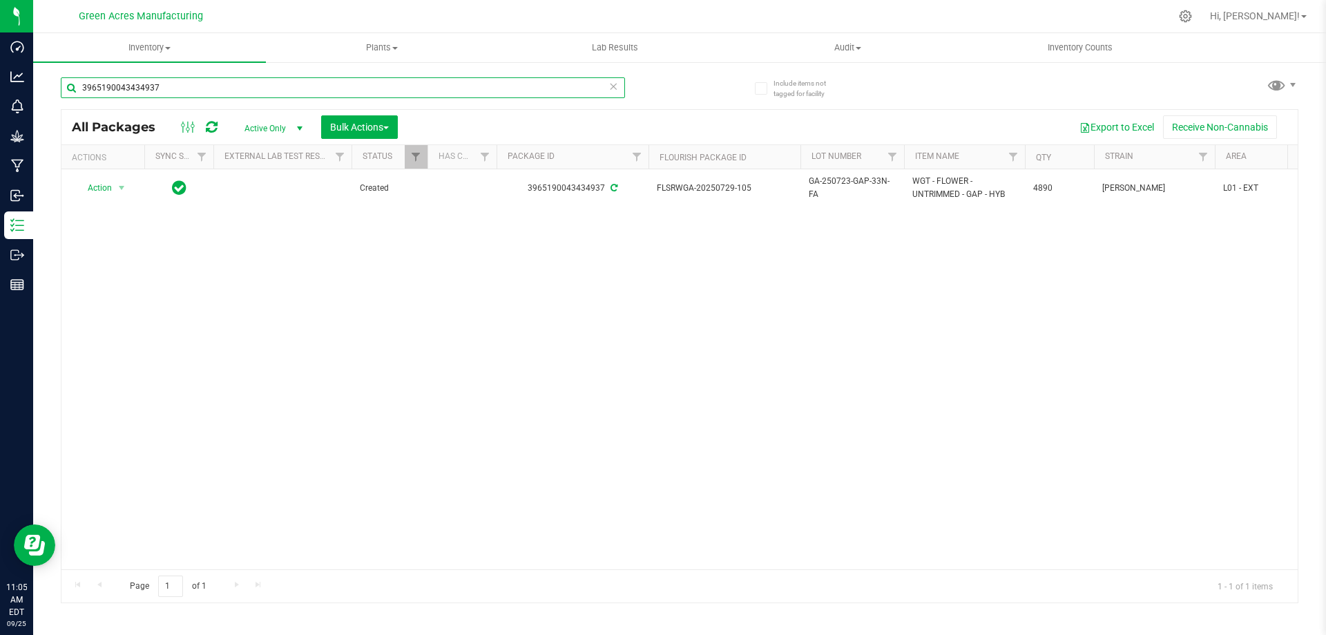
paste input "GA-250924-EM-VKS-HYB-D-THC01"
type input "GA-250924-EM-VKS-HYB-D-THC01"
click at [342, 410] on div "Action Action Adjust qty Create package Edit attributes Global inventory Locate…" at bounding box center [679, 369] width 1236 height 400
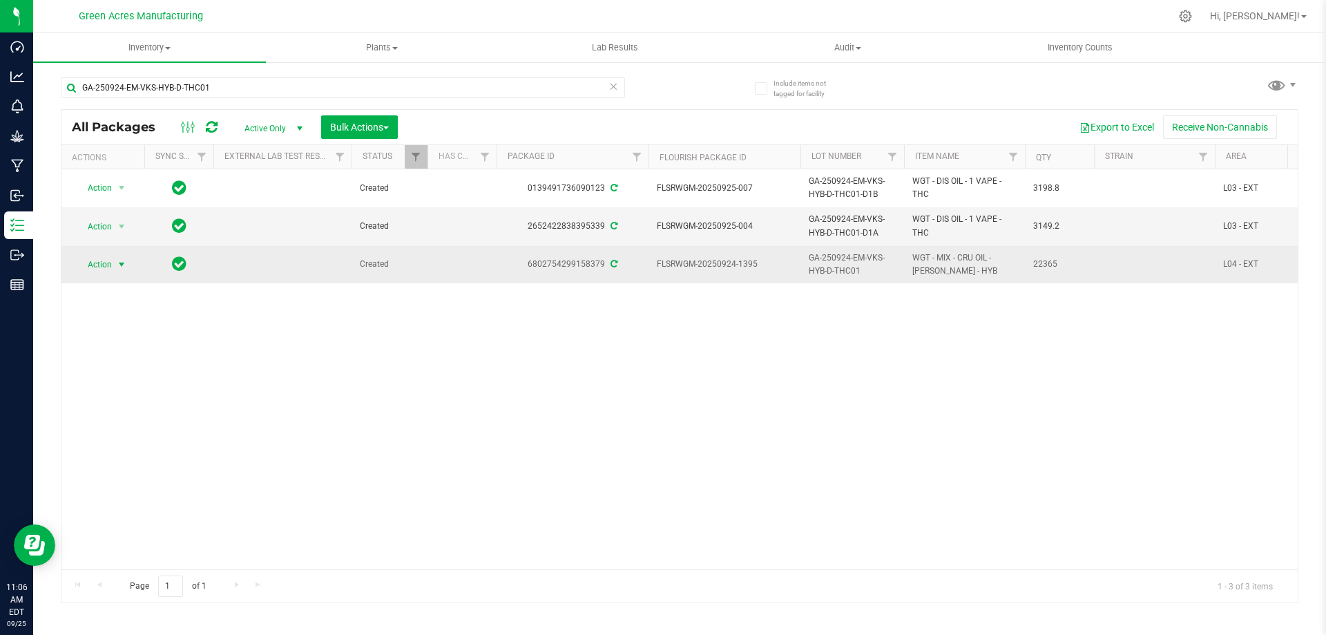
click at [115, 264] on span "select" at bounding box center [121, 264] width 17 height 19
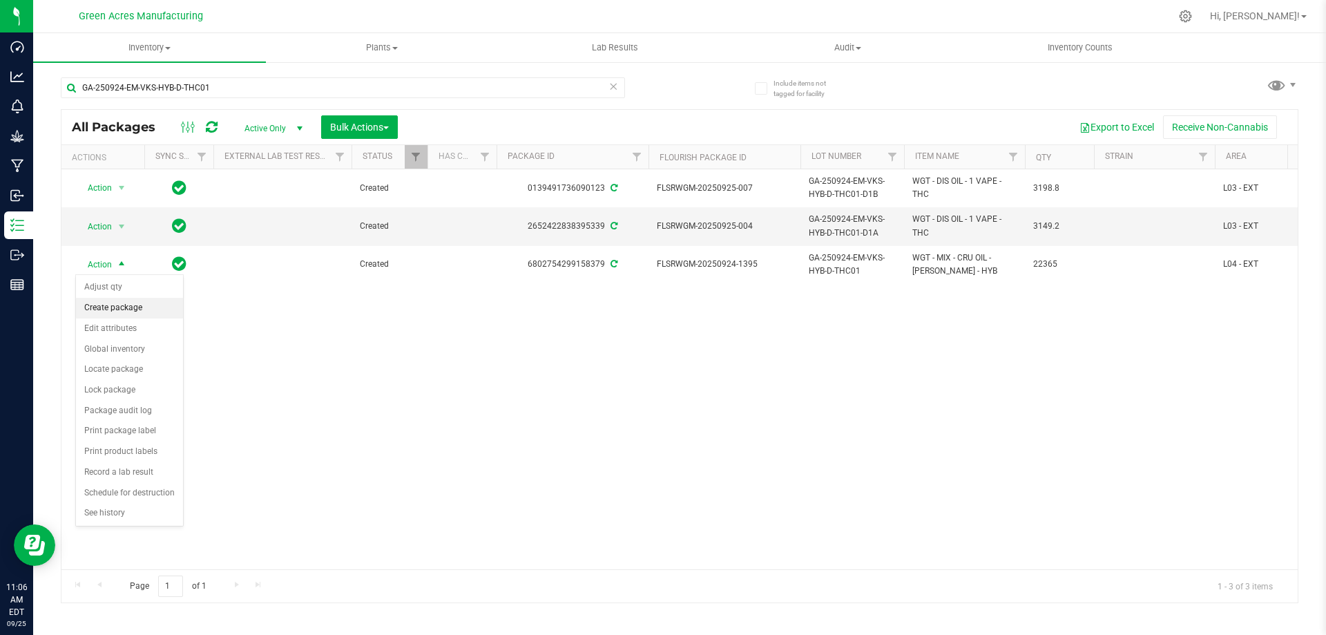
click at [112, 304] on li "Create package" at bounding box center [129, 308] width 107 height 21
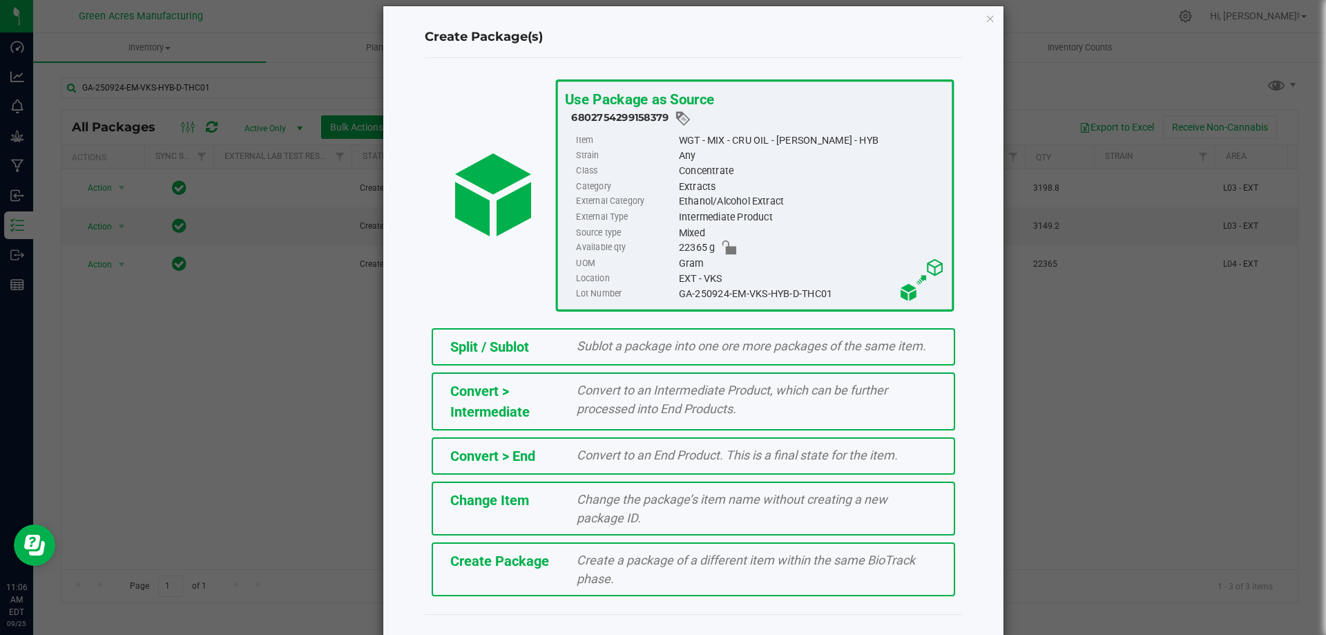
scroll to position [39, 0]
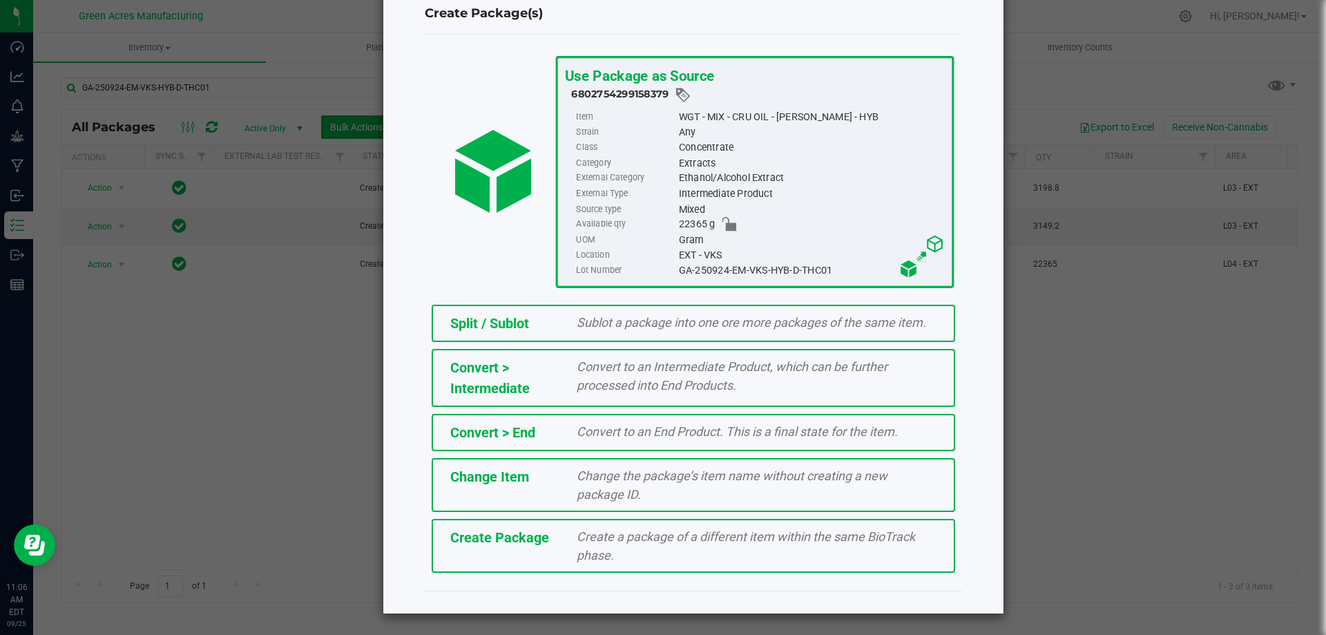
click at [674, 544] on div "Create a package of a different item within the same BioTrack phase." at bounding box center [756, 545] width 380 height 37
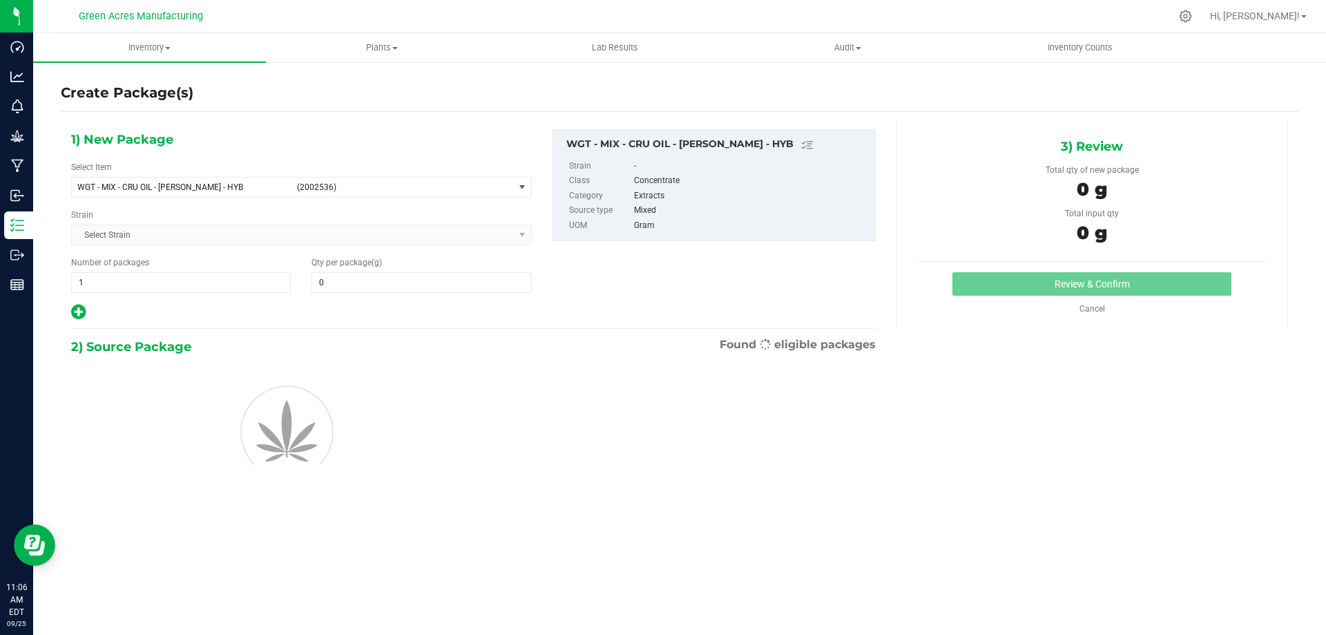
type input "0.0000"
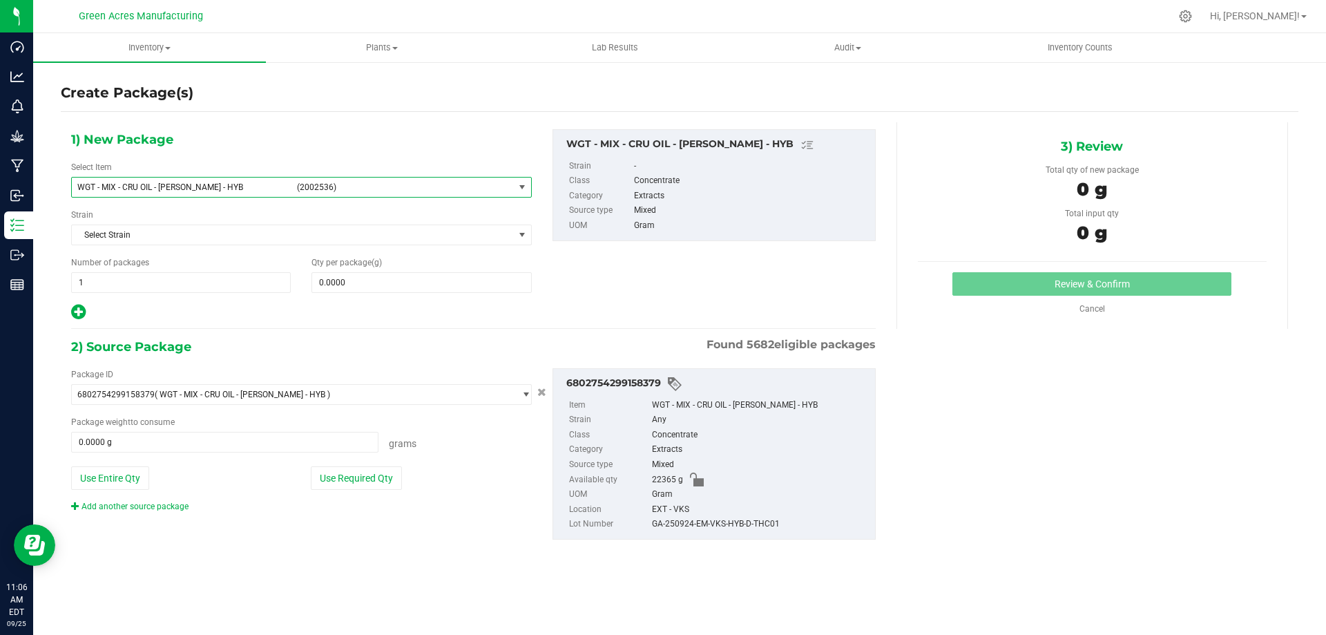
click at [216, 185] on span "WGT - MIX - CRU OIL - [PERSON_NAME] - HYB" at bounding box center [182, 187] width 211 height 10
type input "dis oil - 1"
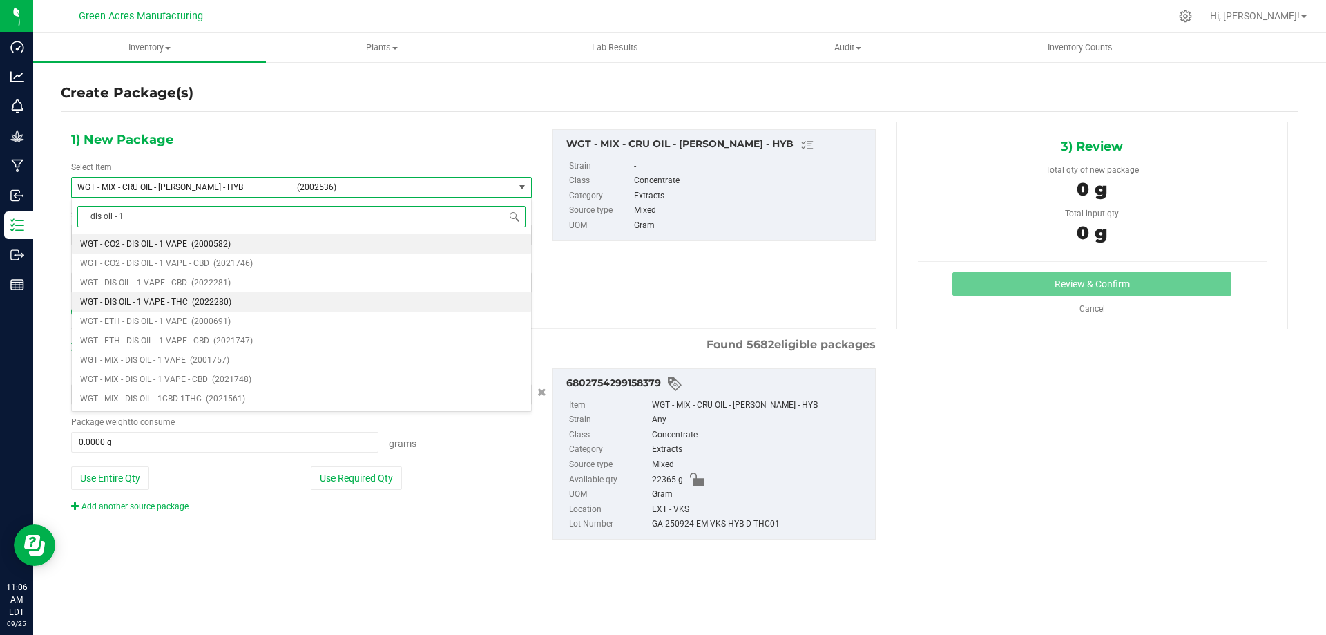
click at [187, 294] on li "WGT - DIS OIL - 1 VAPE - THC (2022280)" at bounding box center [301, 301] width 459 height 19
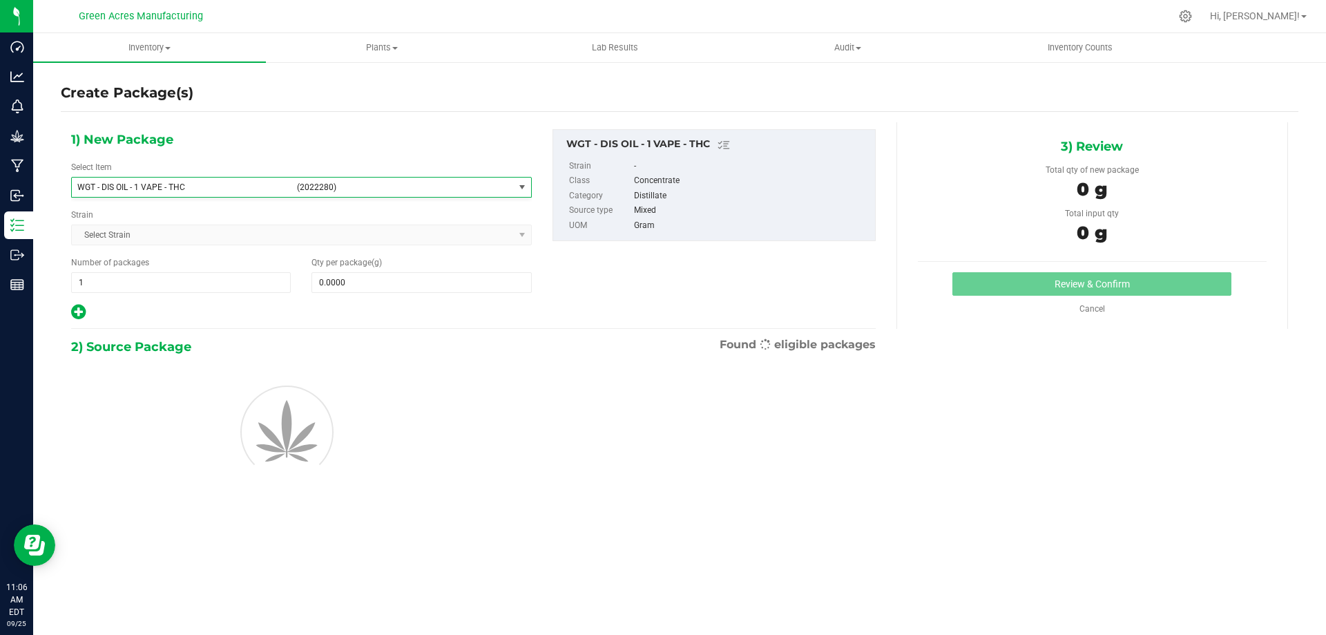
type input "0.0000"
click at [423, 291] on span at bounding box center [421, 282] width 220 height 21
paste input "3061.5"
type input "3061.5"
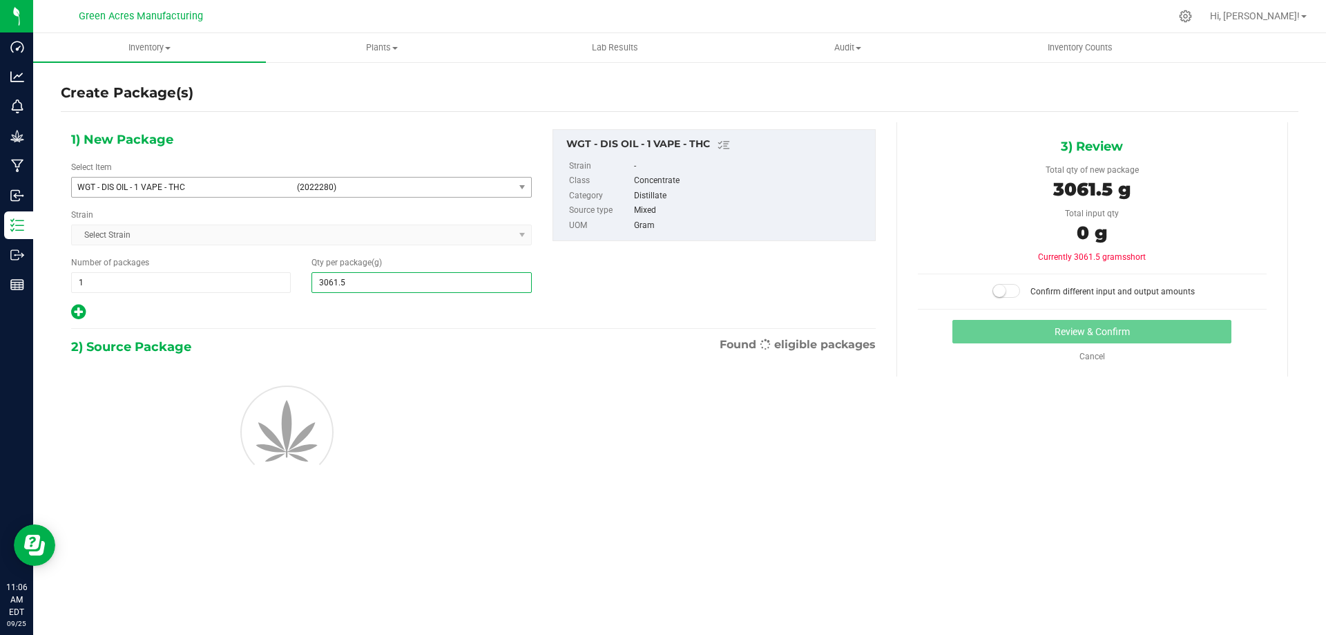
type input "3,061.5000"
click at [629, 300] on div "1) New Package Select Item WGT - DIS OIL - 1 VAPE - THC (2022280) WGT - CO2 - W…" at bounding box center [473, 225] width 825 height 192
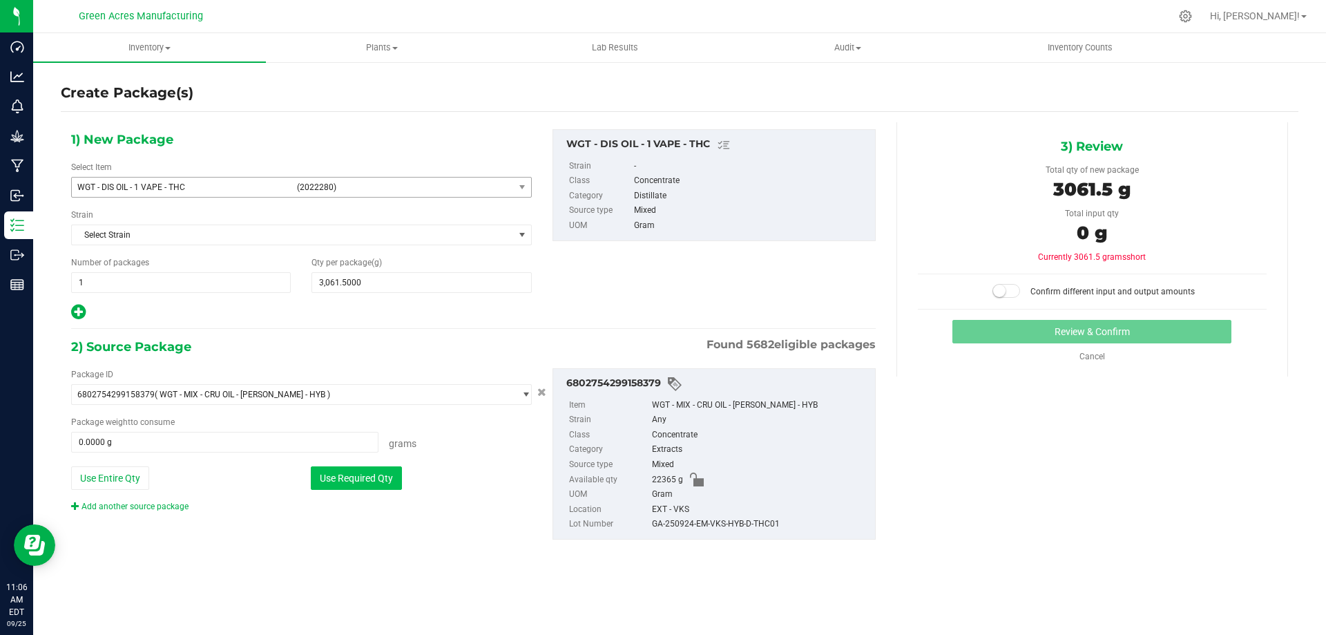
click at [372, 466] on button "Use Required Qty" at bounding box center [356, 477] width 91 height 23
type input "3061.5000 g"
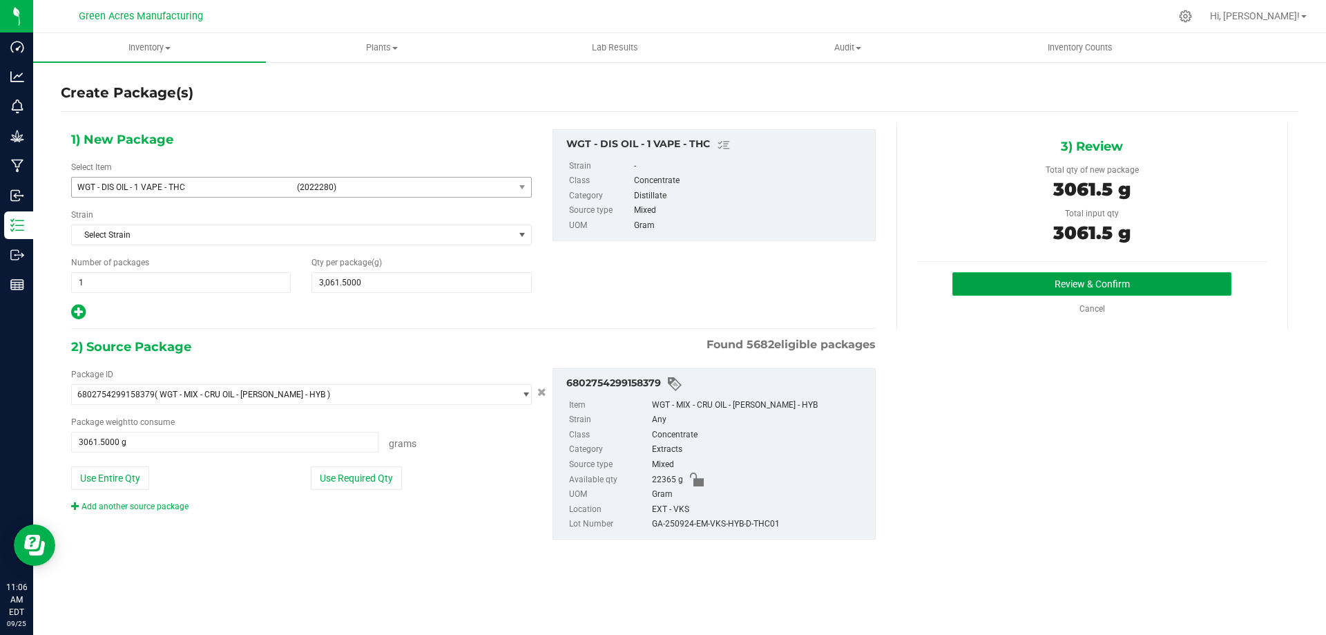
click at [989, 275] on button "Review & Confirm" at bounding box center [1091, 283] width 279 height 23
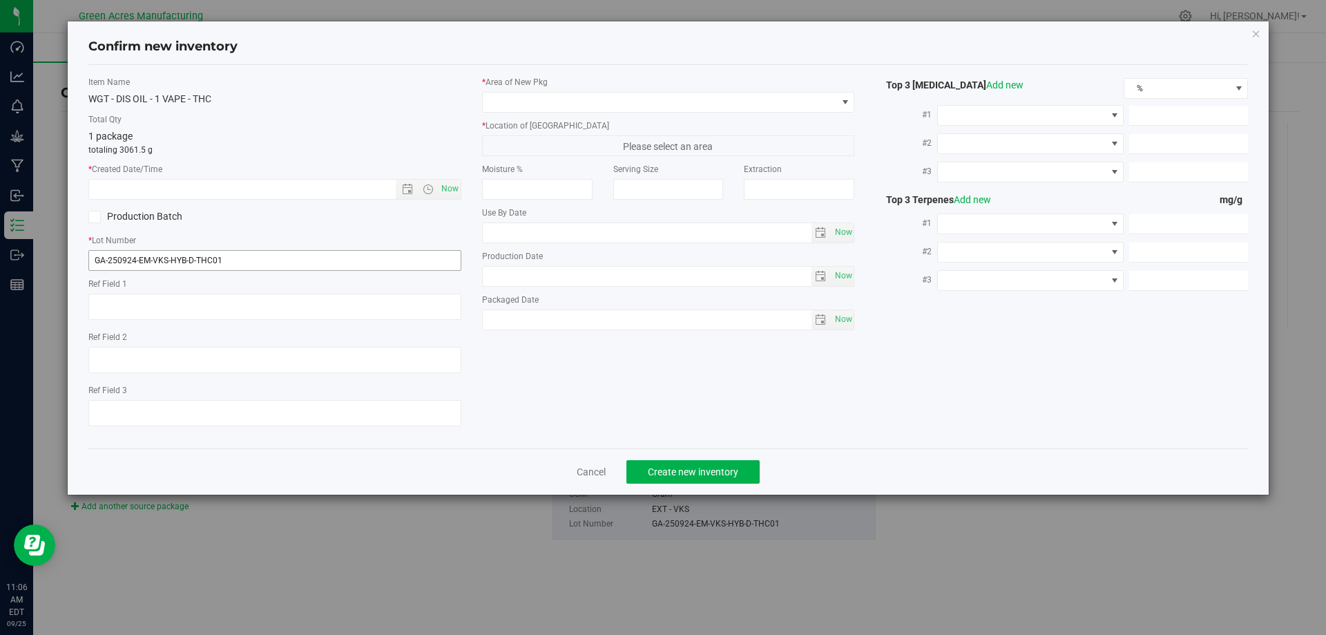
type textarea "A-J"
click at [273, 258] on input "GA-250924-EM-VKS-HYB-D-THC01" at bounding box center [274, 260] width 373 height 21
type input "GA-250924-EM-VKS-HYB-D-THC01-D1C"
click at [273, 311] on textarea at bounding box center [274, 306] width 373 height 26
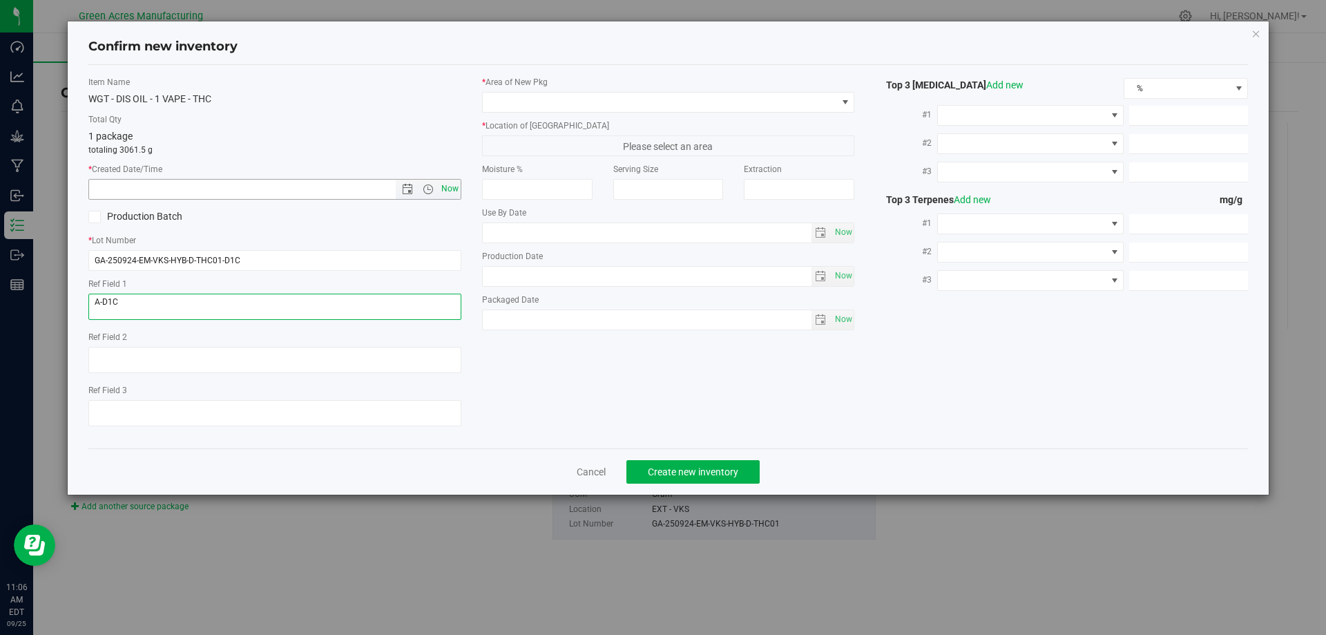
type textarea "A-D1C"
click at [444, 189] on span "Now" at bounding box center [449, 189] width 23 height 20
type input "[DATE] 11:06 AM"
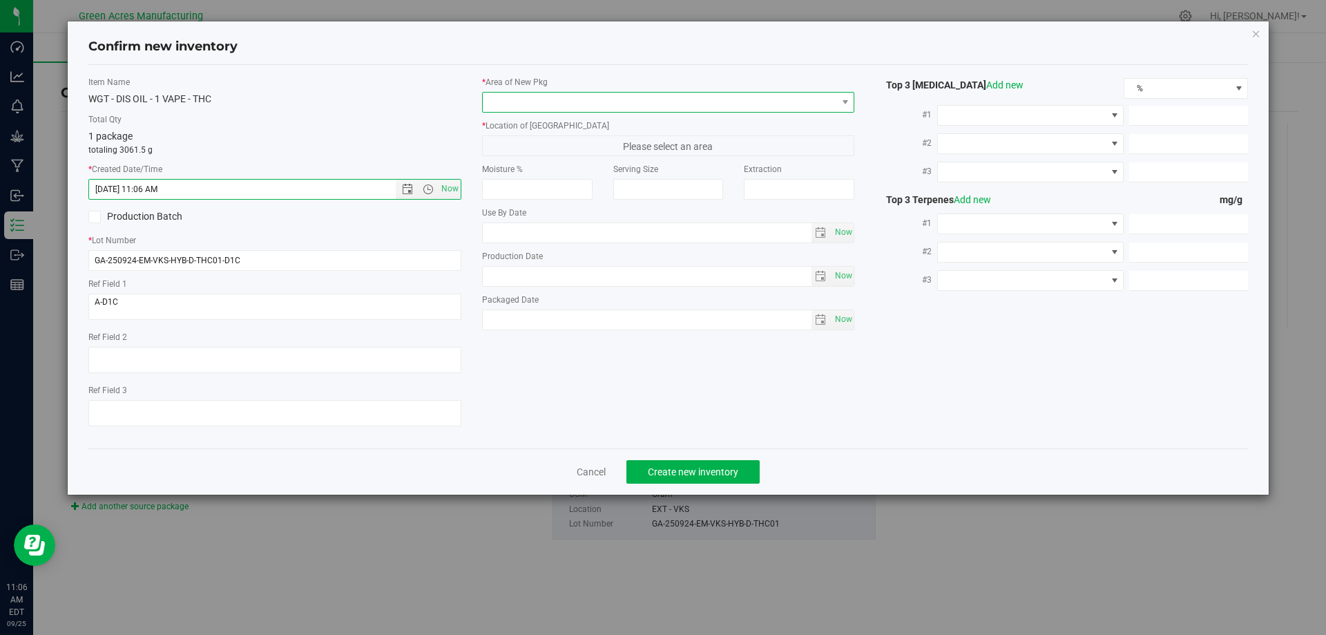
click at [520, 101] on span at bounding box center [660, 102] width 354 height 19
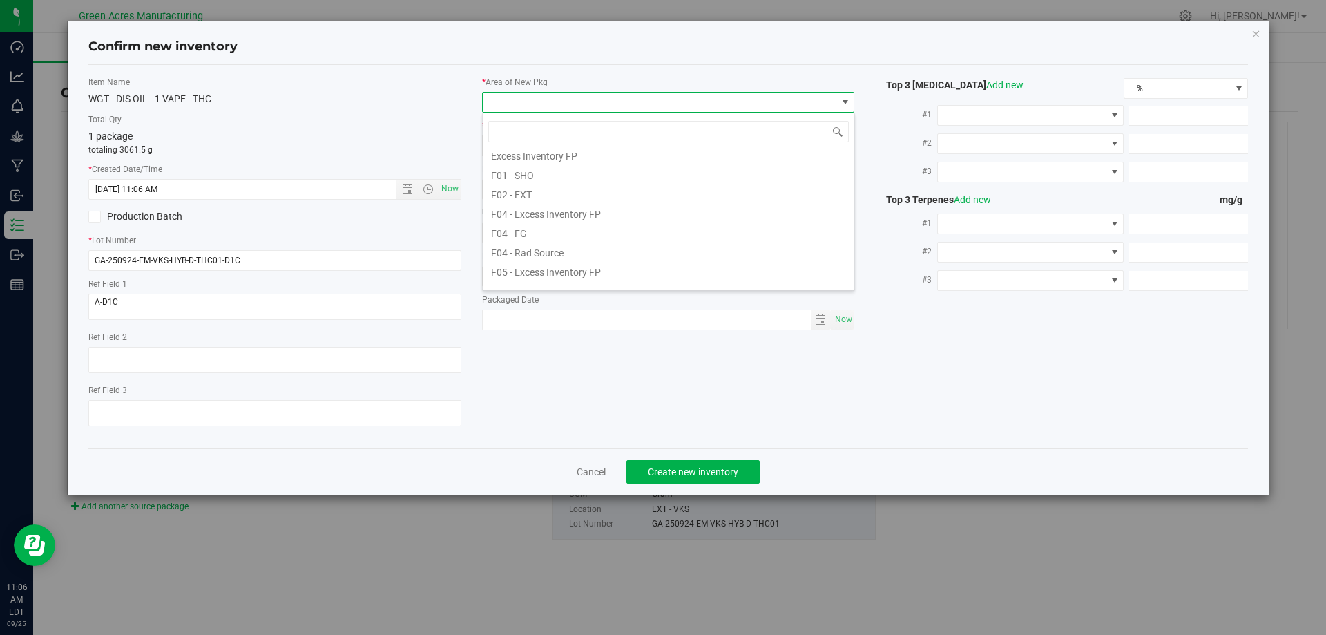
scroll to position [207, 0]
click at [531, 263] on li "L03 - EXT" at bounding box center [668, 260] width 371 height 19
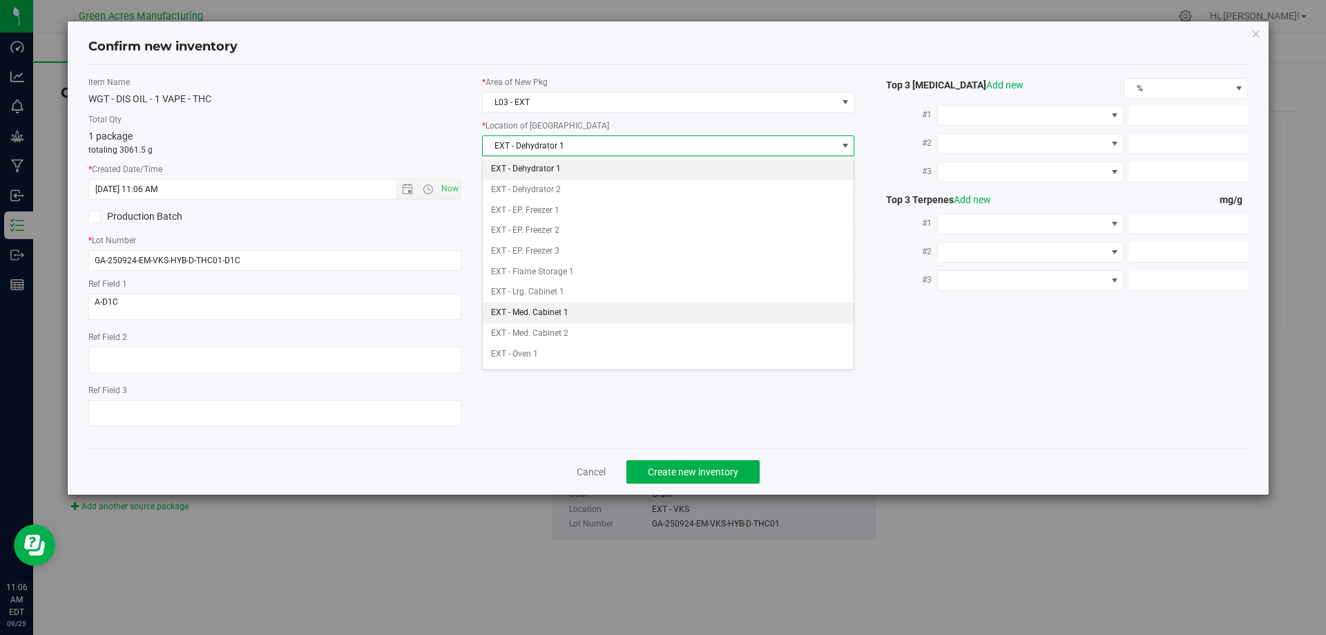
click at [553, 308] on li "EXT - Med. Cabinet 1" at bounding box center [668, 312] width 371 height 21
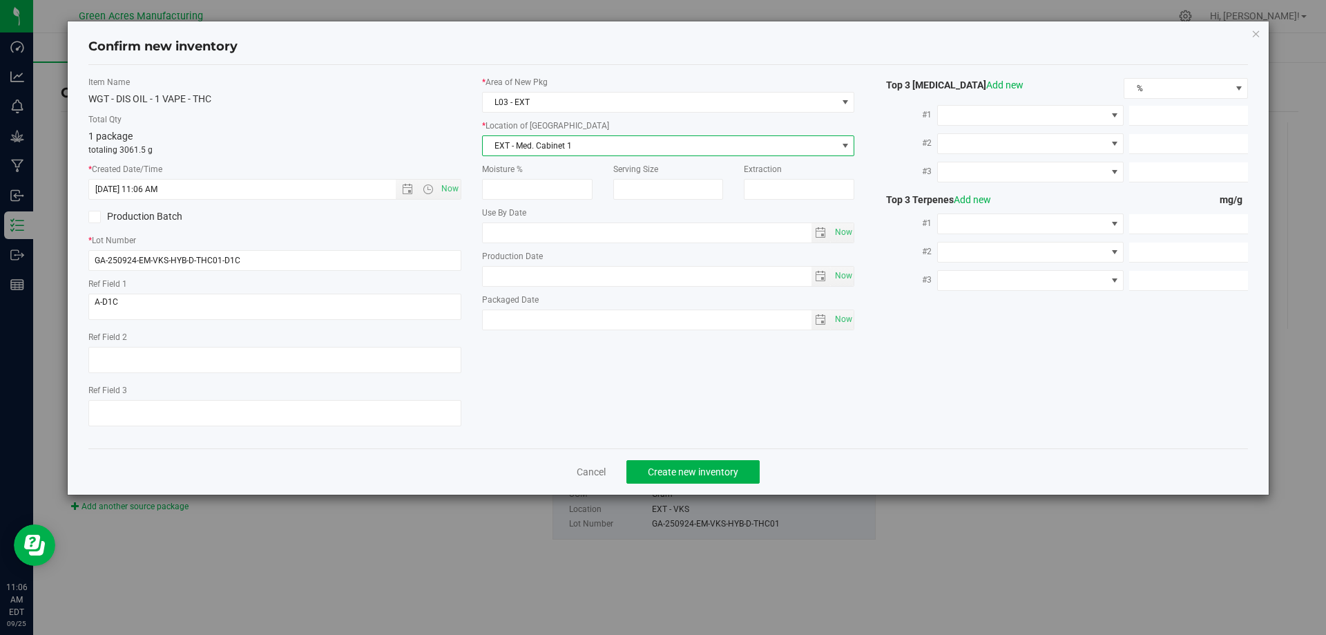
click at [399, 102] on div "WGT - DIS OIL - 1 VAPE - THC" at bounding box center [274, 99] width 373 height 14
click at [679, 467] on span "Create new inventory" at bounding box center [693, 471] width 90 height 11
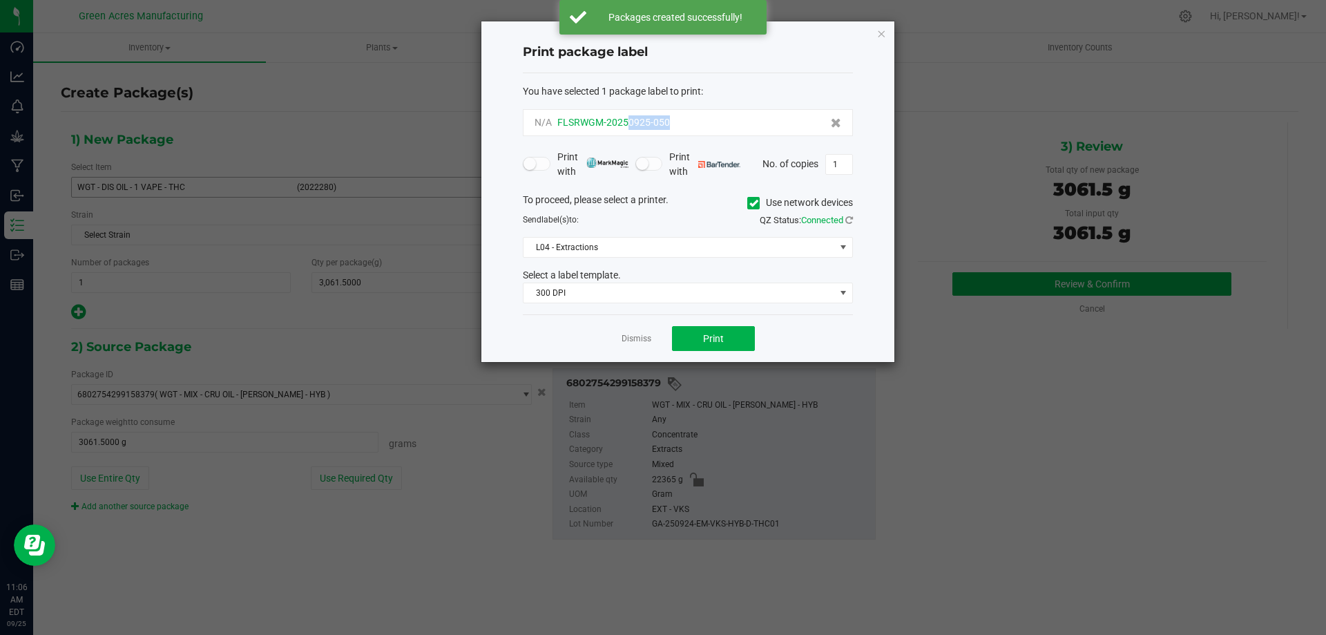
drag, startPoint x: 681, startPoint y: 121, endPoint x: 626, endPoint y: 126, distance: 55.4
click at [626, 126] on div "N/A FLSRWGM-20250925-050" at bounding box center [687, 122] width 307 height 14
copy span "0925-050"
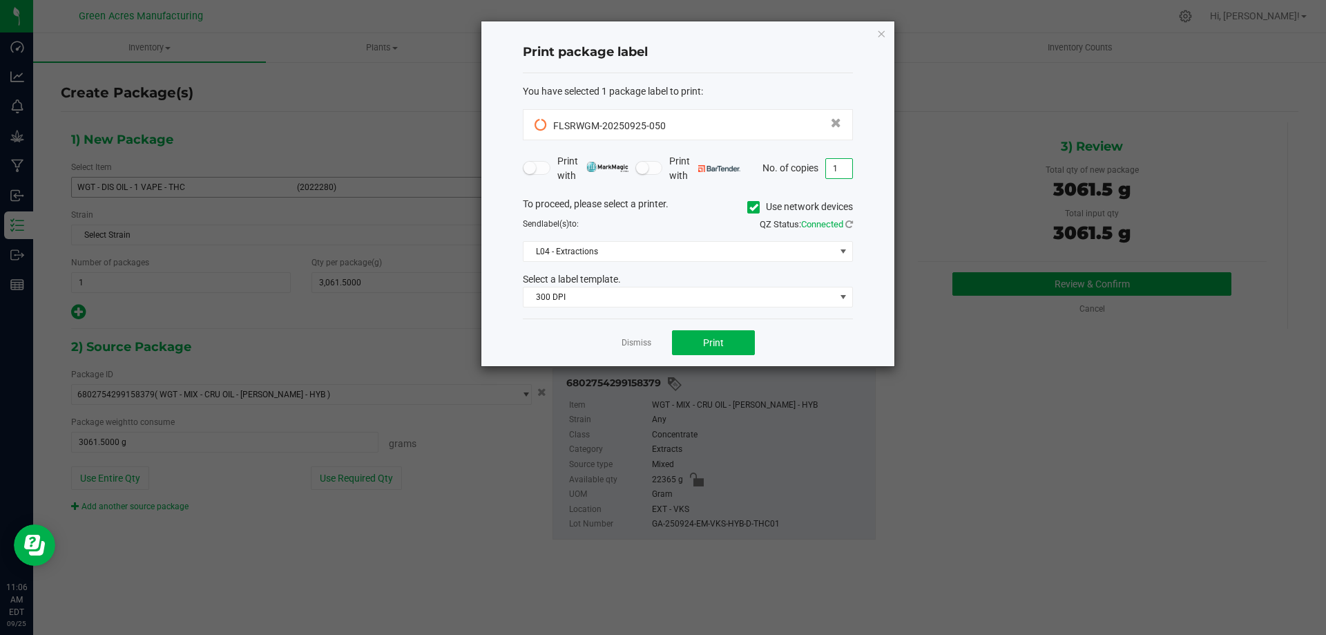
click at [828, 171] on input "1" at bounding box center [839, 168] width 26 height 19
type input "4"
click at [773, 90] on div "You have selected 1 package label to print :" at bounding box center [688, 91] width 330 height 14
click at [715, 343] on span "Print" at bounding box center [713, 342] width 21 height 11
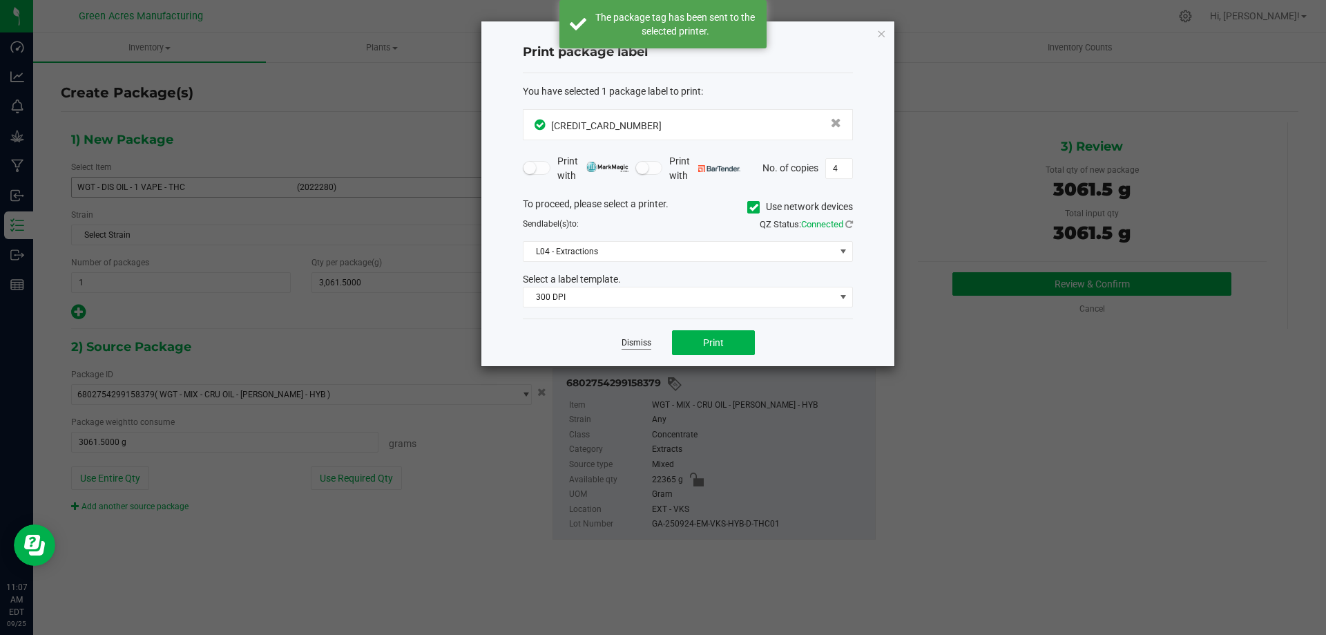
click at [641, 340] on link "Dismiss" at bounding box center [636, 343] width 30 height 12
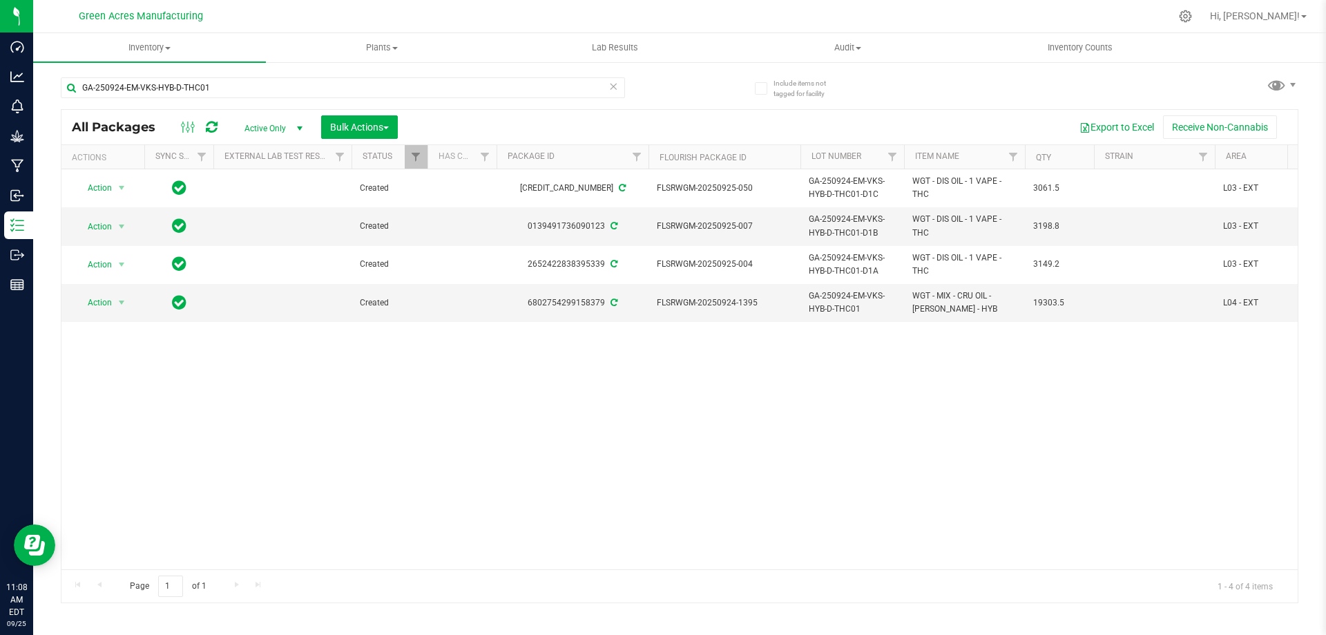
click at [776, 336] on div "Action Action Adjust qty Create package Edit attributes Global inventory Locate…" at bounding box center [679, 369] width 1236 height 400
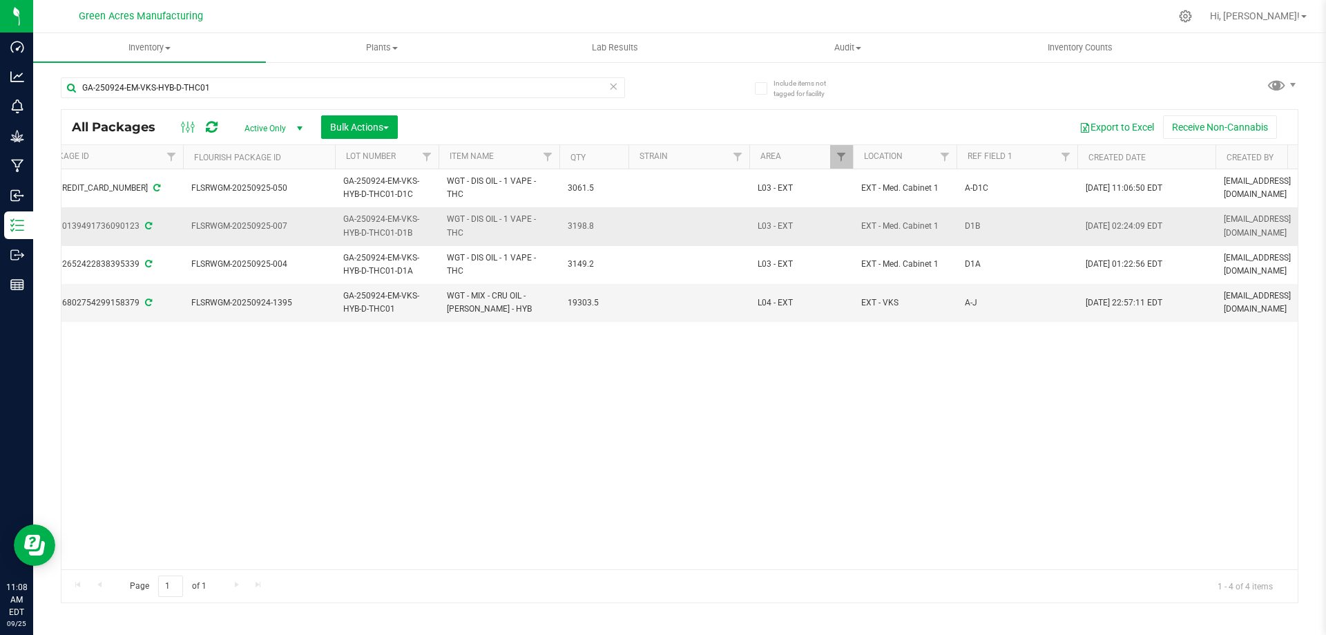
scroll to position [0, 467]
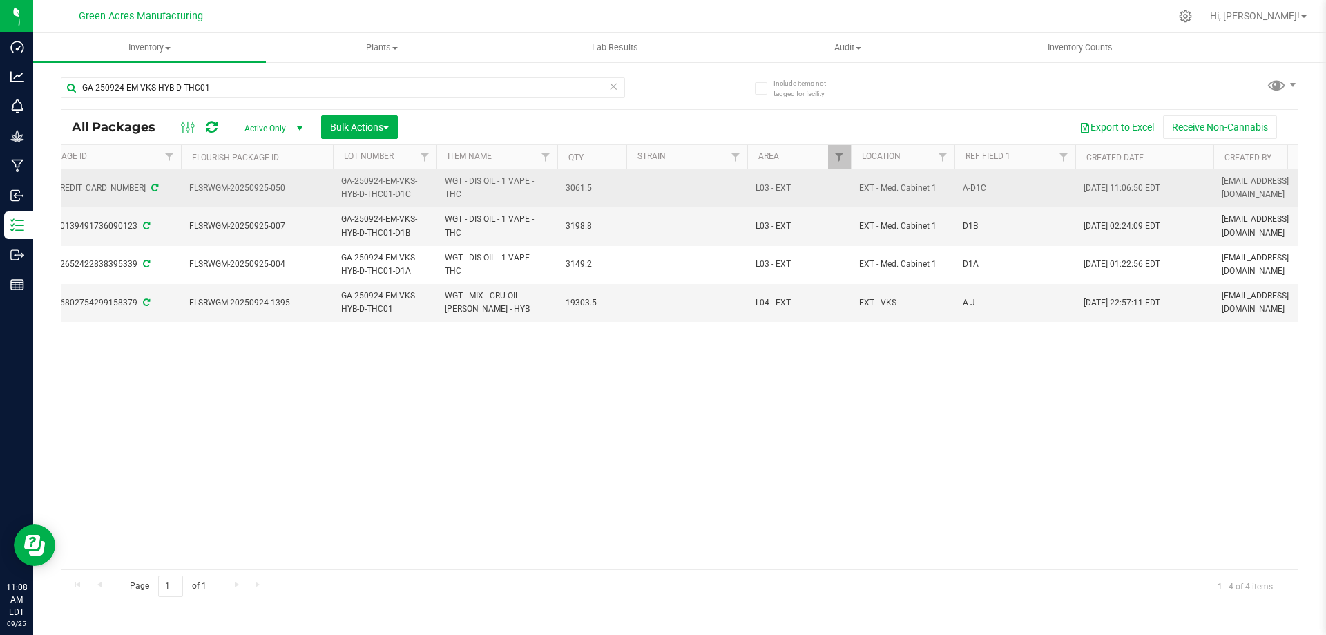
click at [972, 188] on span "A-D1C" at bounding box center [1014, 188] width 104 height 13
click at [969, 189] on input "A-D1C" at bounding box center [1012, 187] width 116 height 21
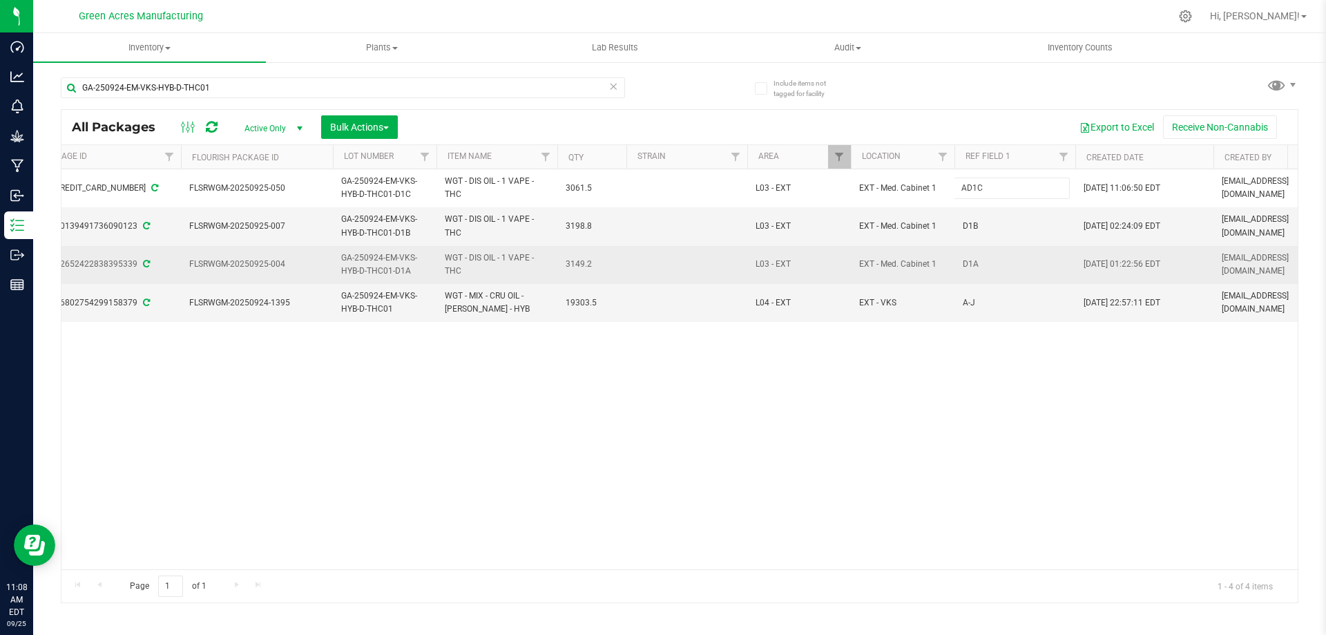
type input "D1C"
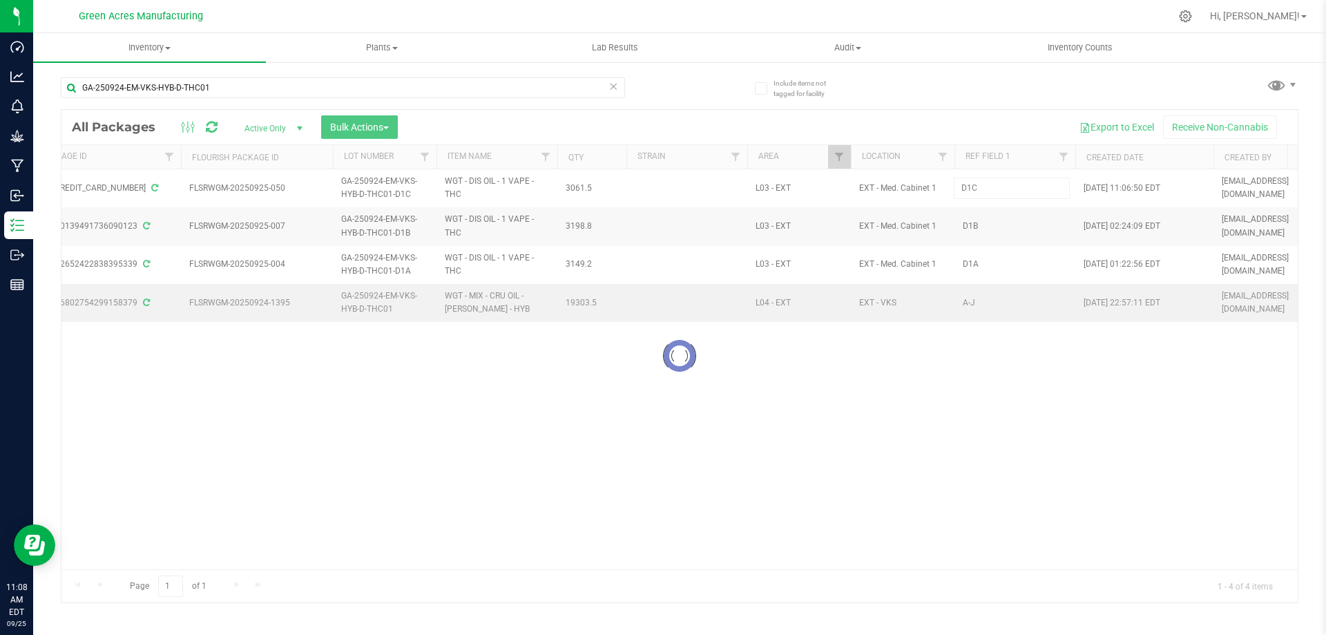
click at [974, 295] on div "Loading... All Packages Active Only Active Only Lab Samples Locked All External…" at bounding box center [679, 356] width 1237 height 494
click at [980, 304] on div at bounding box center [679, 356] width 1236 height 492
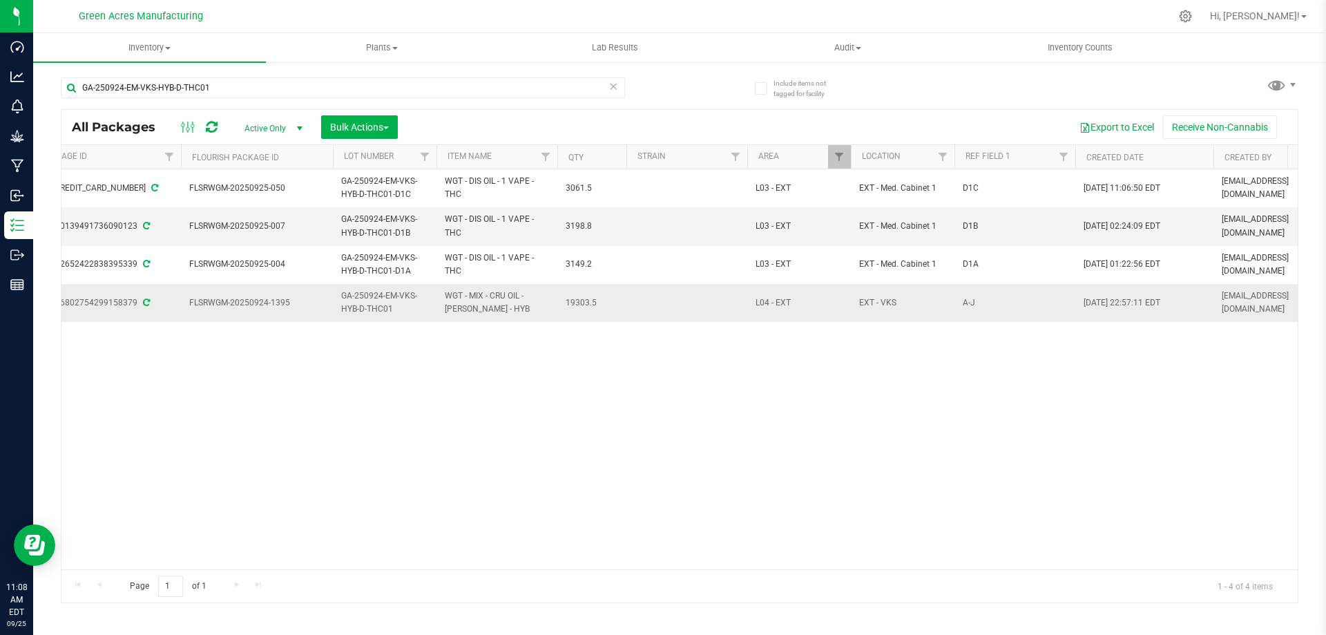
click at [987, 296] on span "A-J" at bounding box center [1014, 302] width 104 height 13
click at [987, 296] on input "A-J" at bounding box center [1012, 302] width 116 height 21
type input "[PERSON_NAME]"
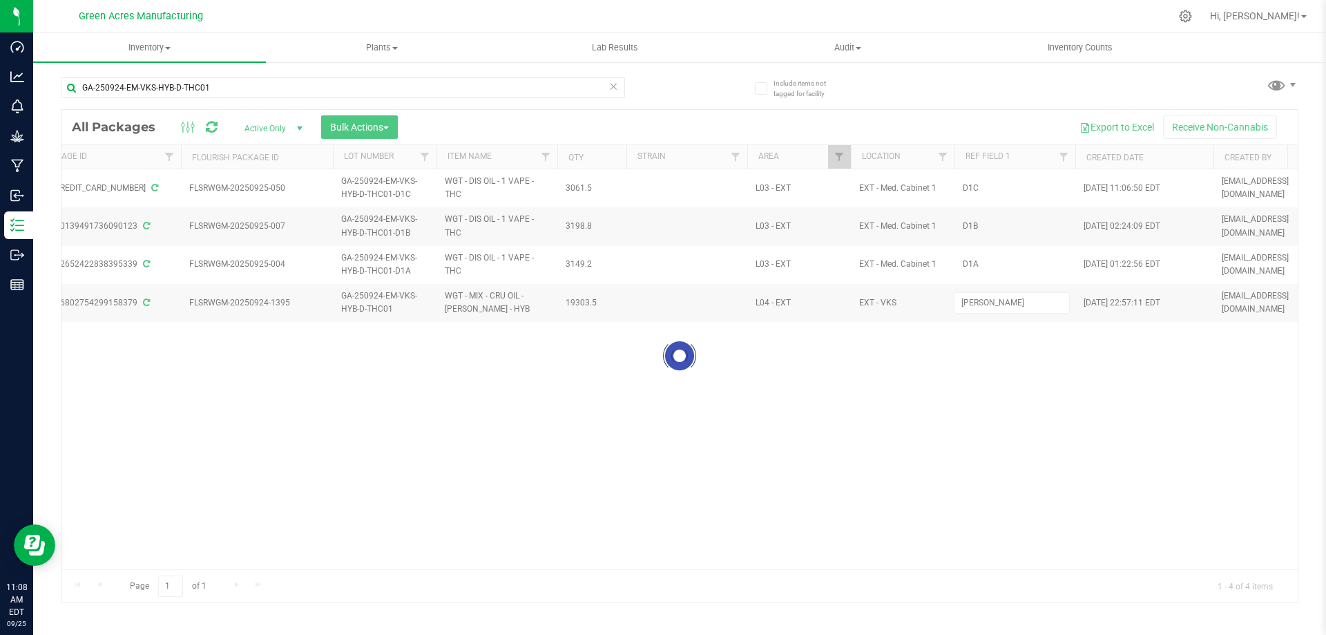
click at [887, 456] on div "Loading... All Packages Active Only Active Only Lab Samples Locked All External…" at bounding box center [679, 356] width 1237 height 494
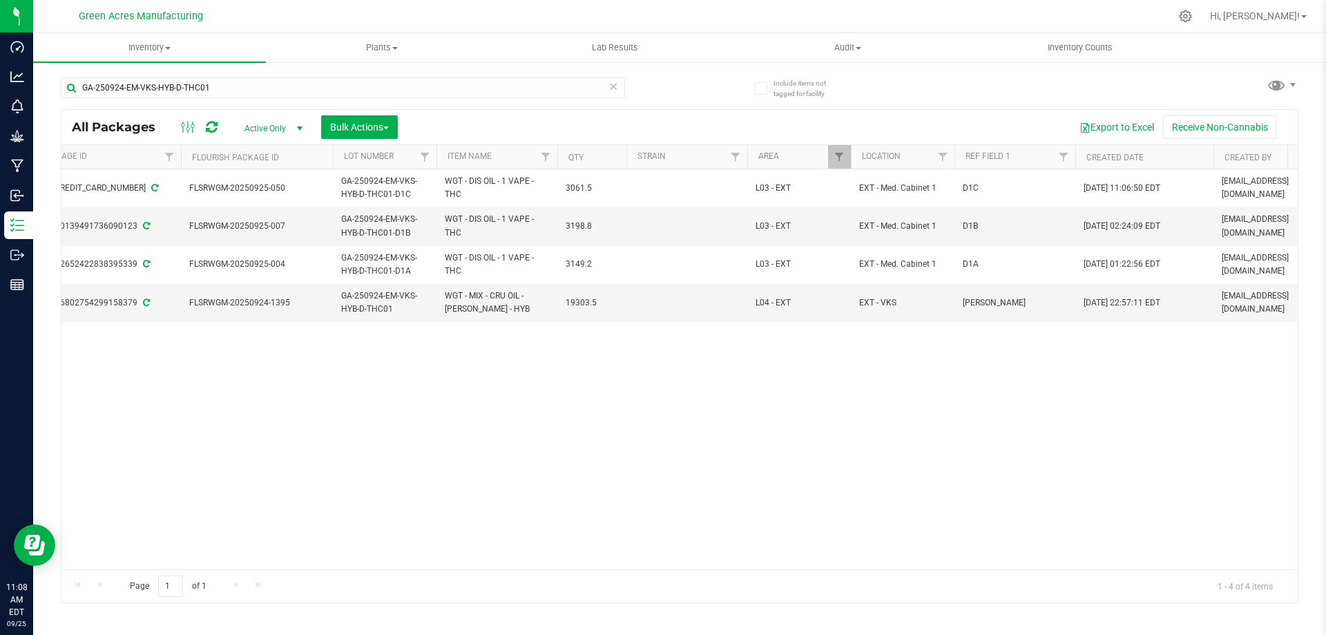
scroll to position [0, 0]
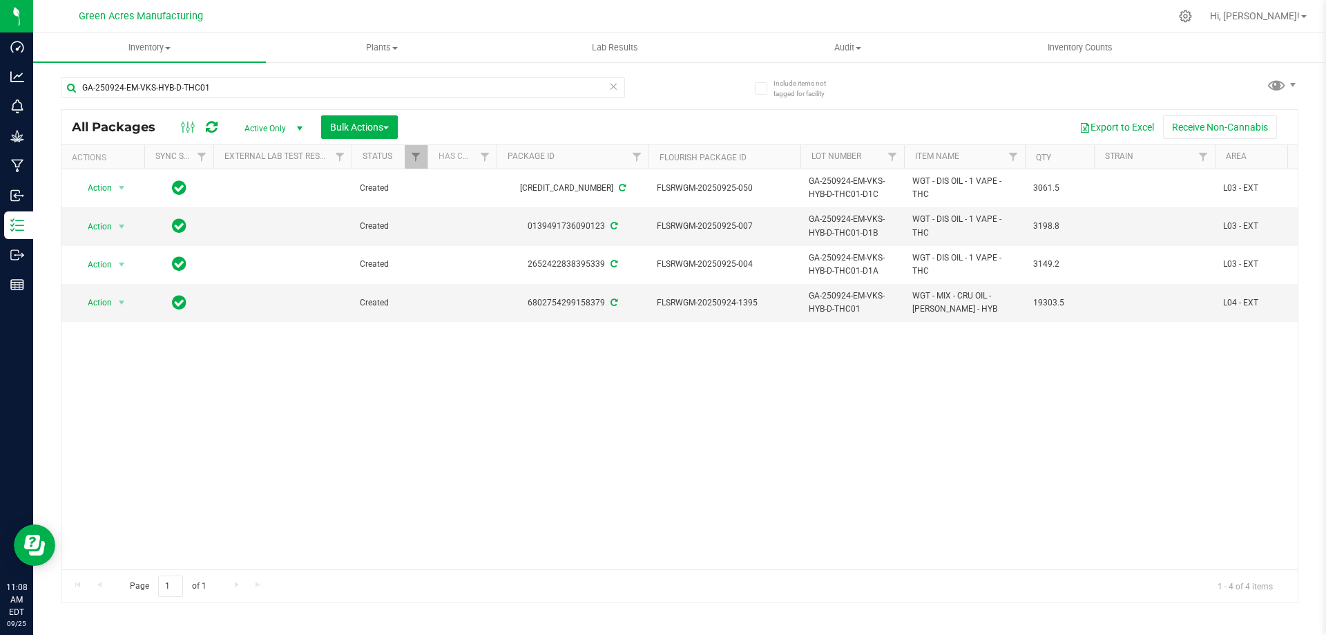
click at [407, 425] on div "Action Action Adjust qty Create package Edit attributes Global inventory Locate…" at bounding box center [679, 369] width 1236 height 400
